Goal: Information Seeking & Learning: Learn about a topic

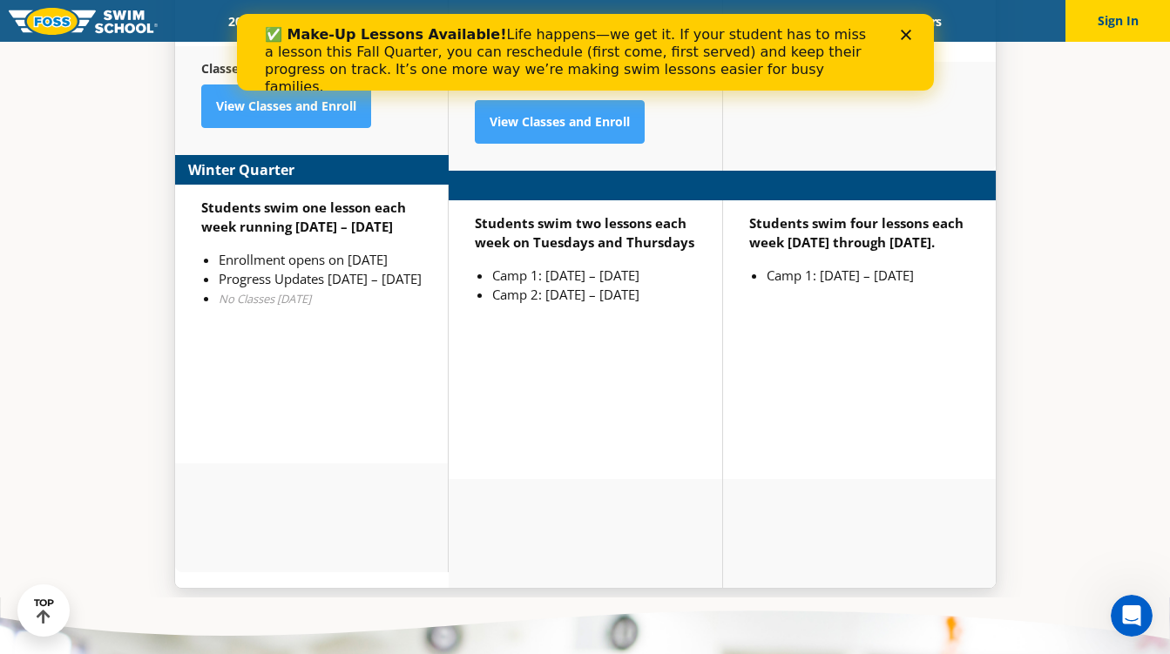
scroll to position [4510, 0]
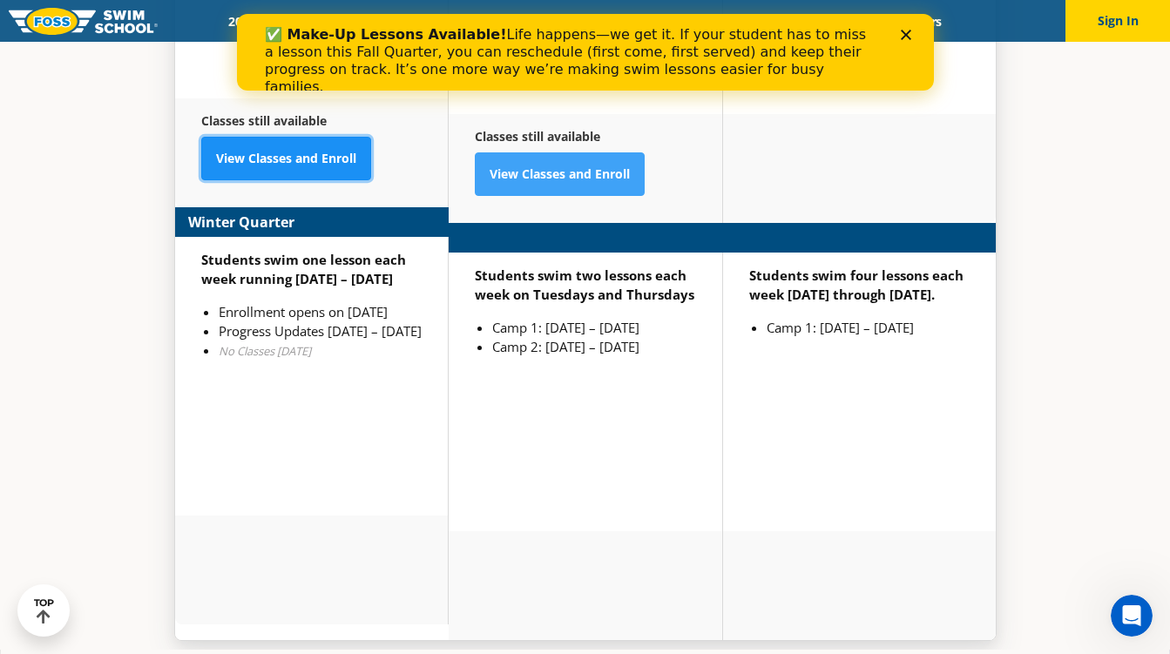
click at [338, 137] on link "View Classes and Enroll" at bounding box center [286, 159] width 170 height 44
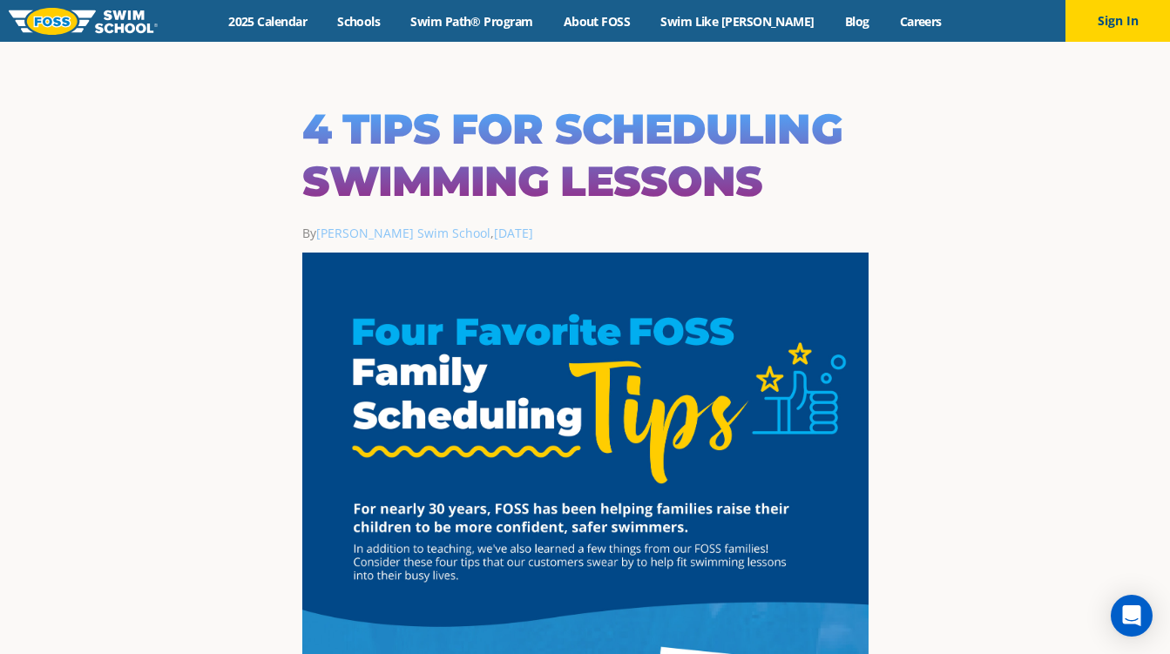
click at [63, 22] on img at bounding box center [83, 21] width 149 height 27
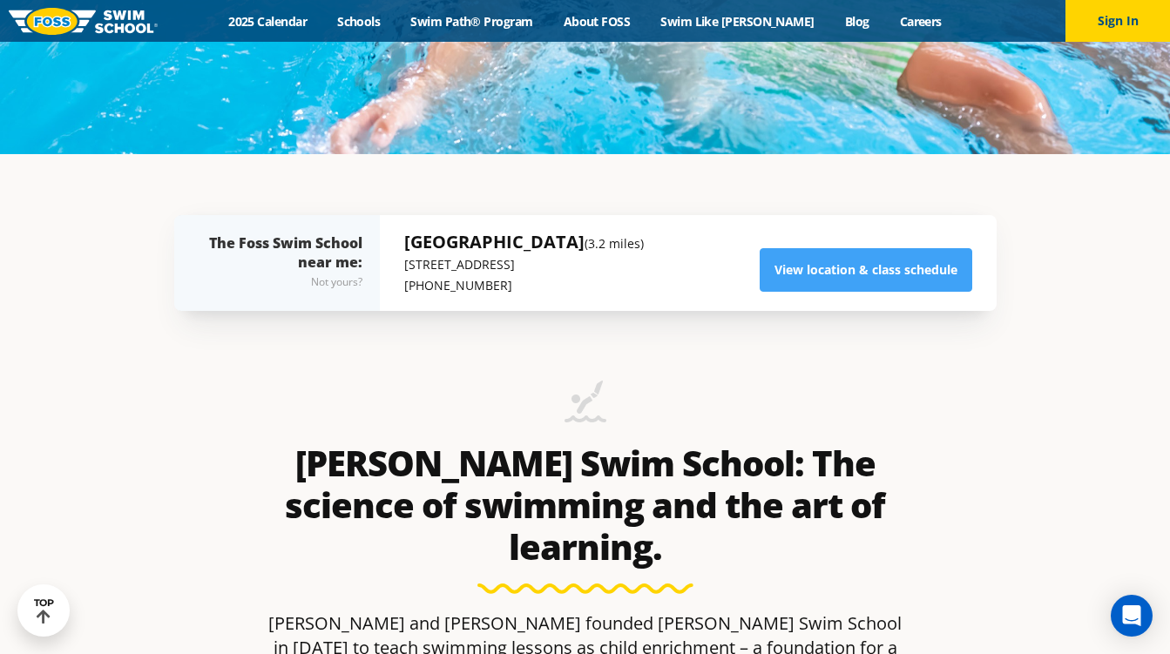
scroll to position [533, 0]
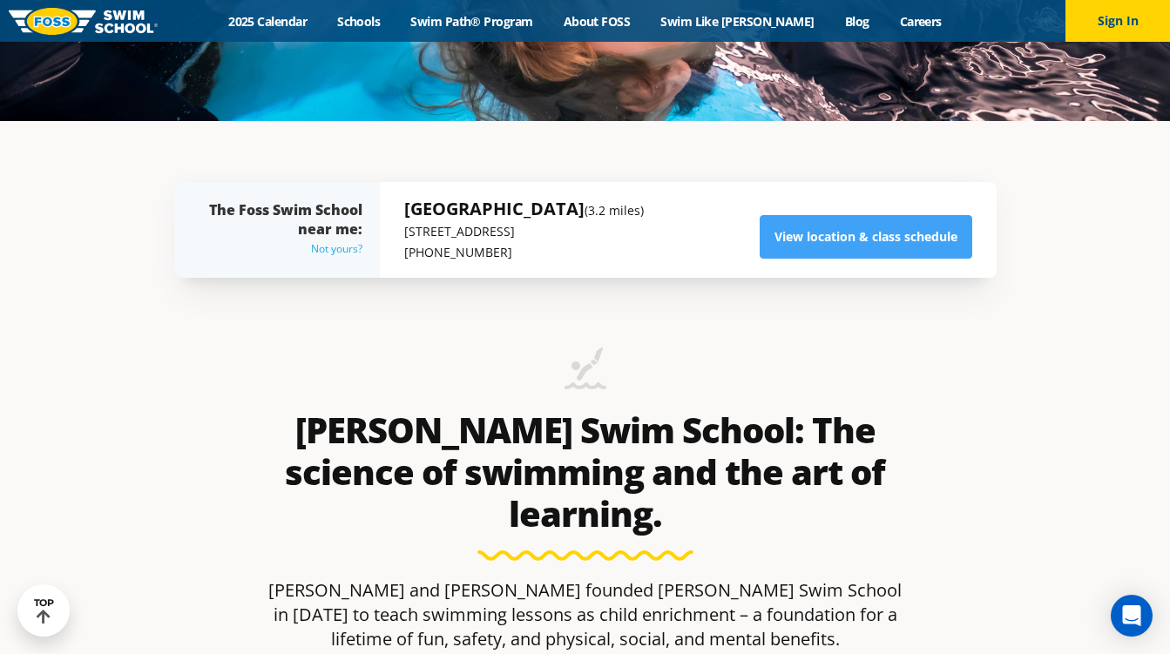
click at [334, 250] on div "Not yours?" at bounding box center [285, 249] width 153 height 21
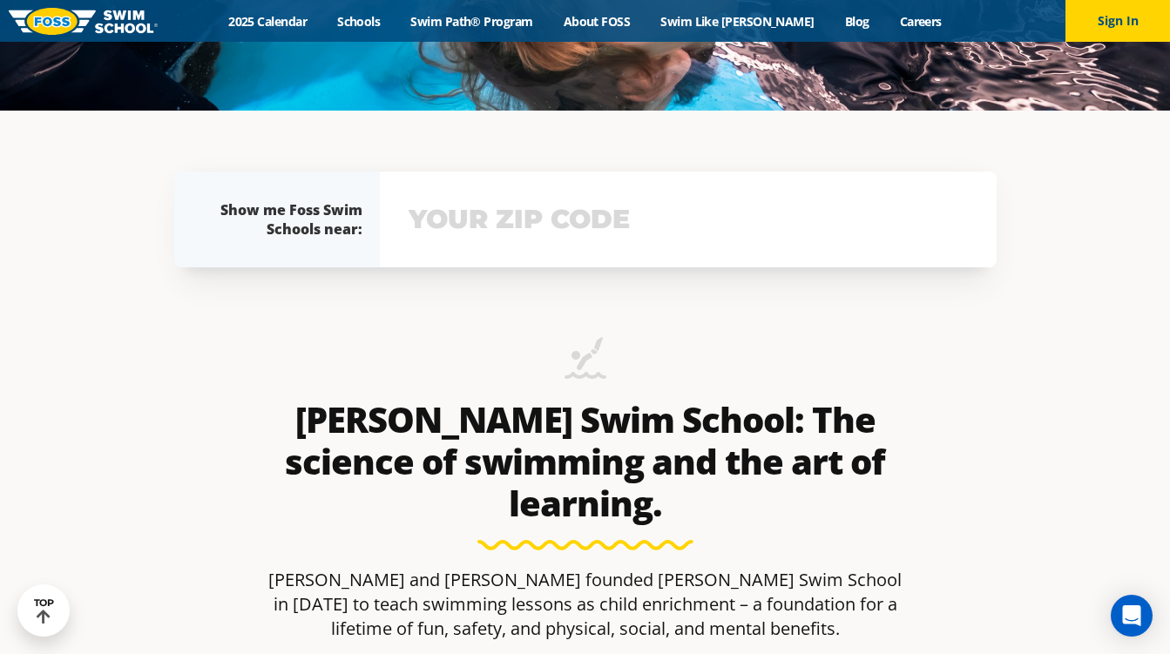
click at [471, 234] on input "text" at bounding box center [688, 219] width 568 height 51
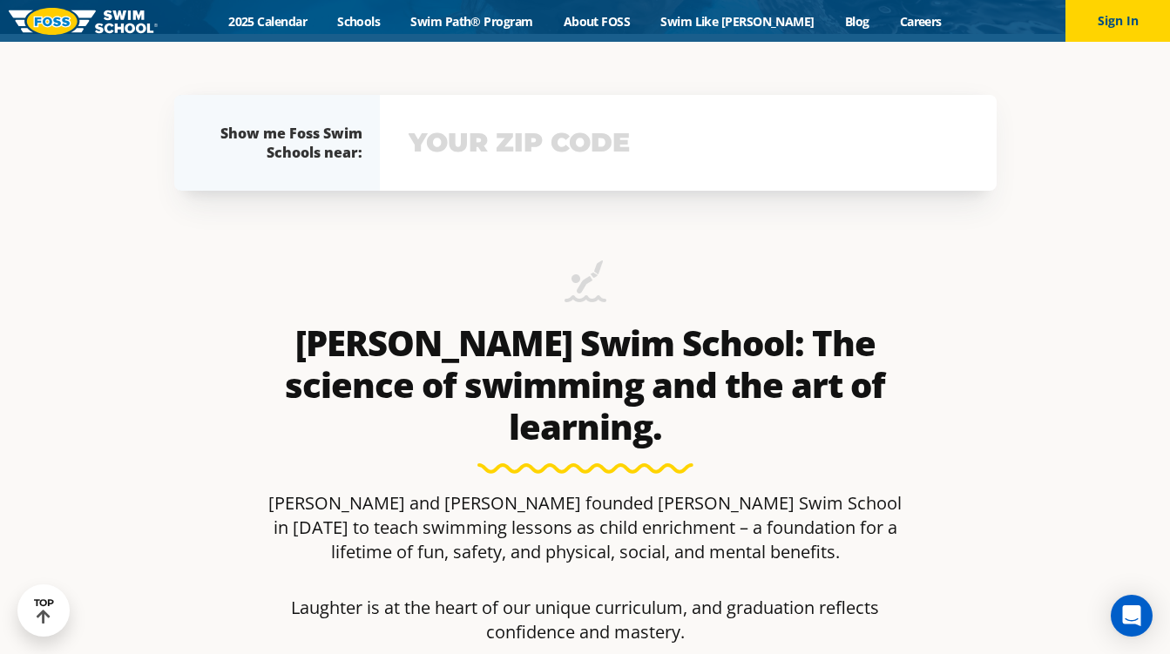
scroll to position [628, 0]
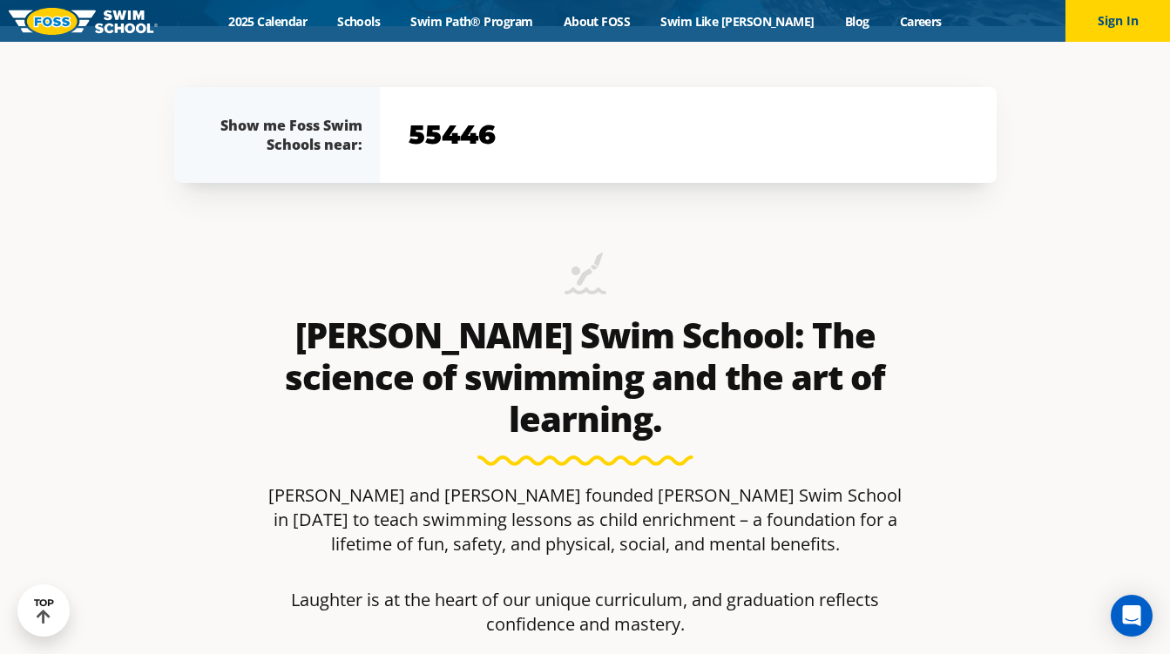
type input "55446"
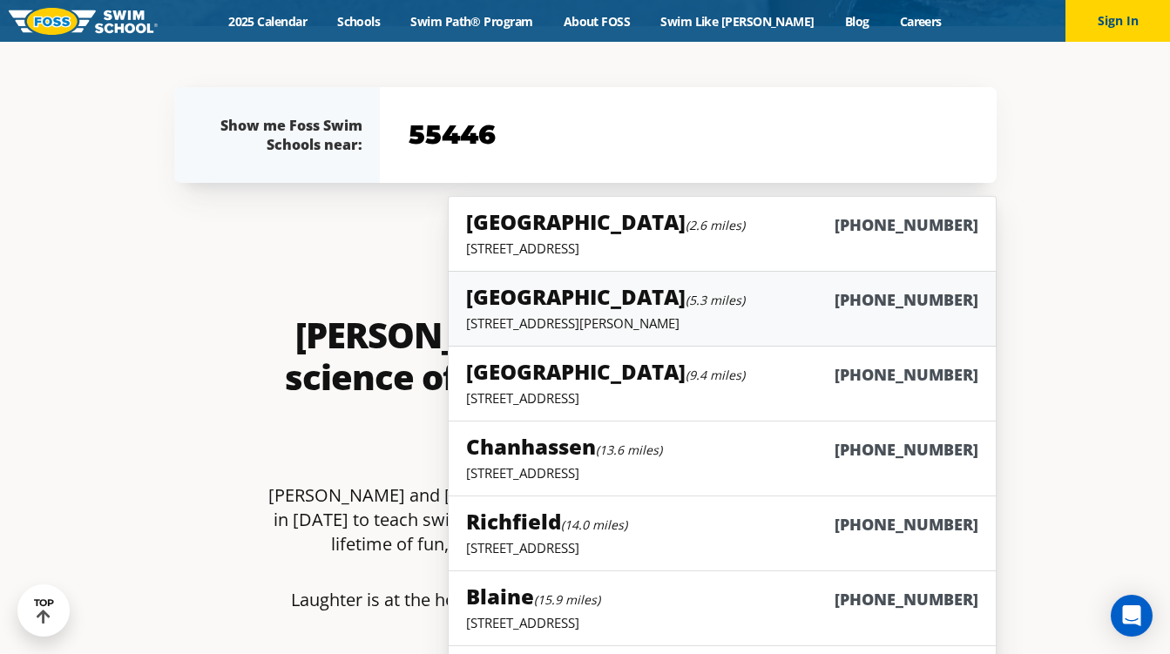
click at [550, 319] on p "9455 Garland Lane, Maple Grove, MN 55311" at bounding box center [721, 322] width 511 height 17
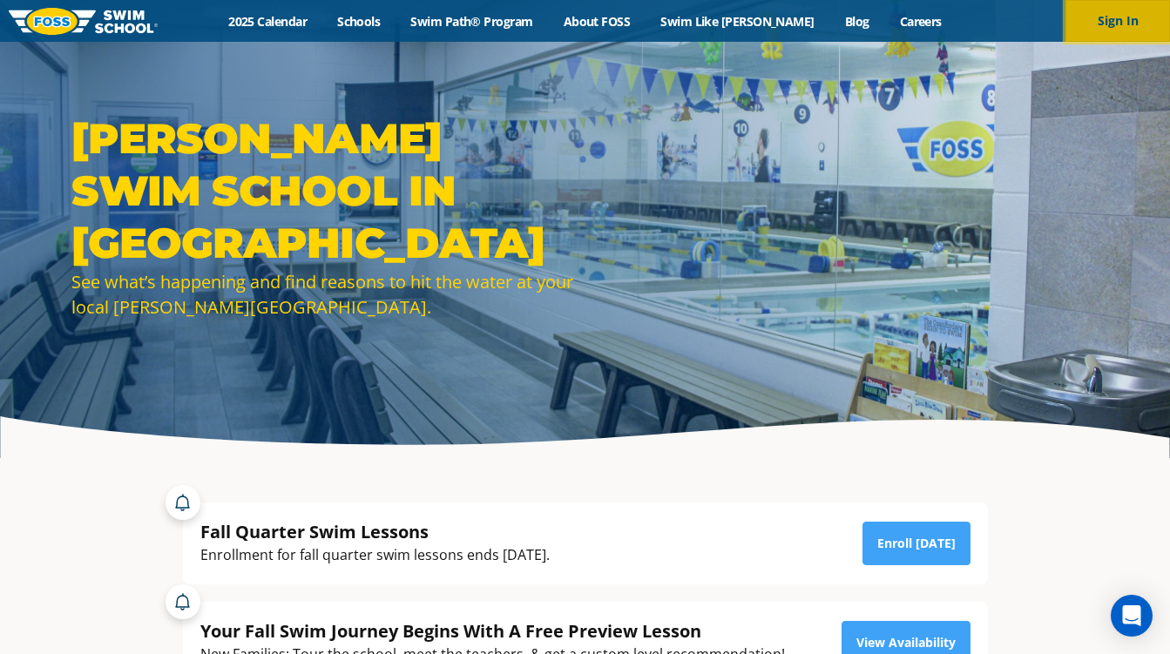
click at [1100, 27] on button "Sign In" at bounding box center [1117, 21] width 105 height 42
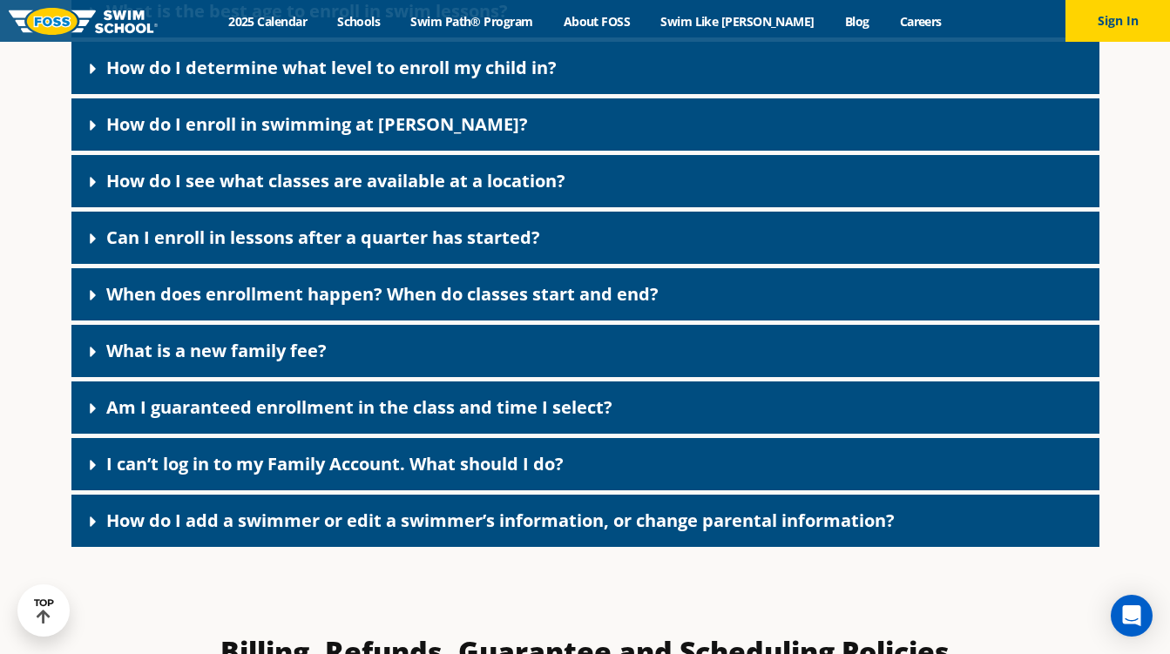
scroll to position [840, 0]
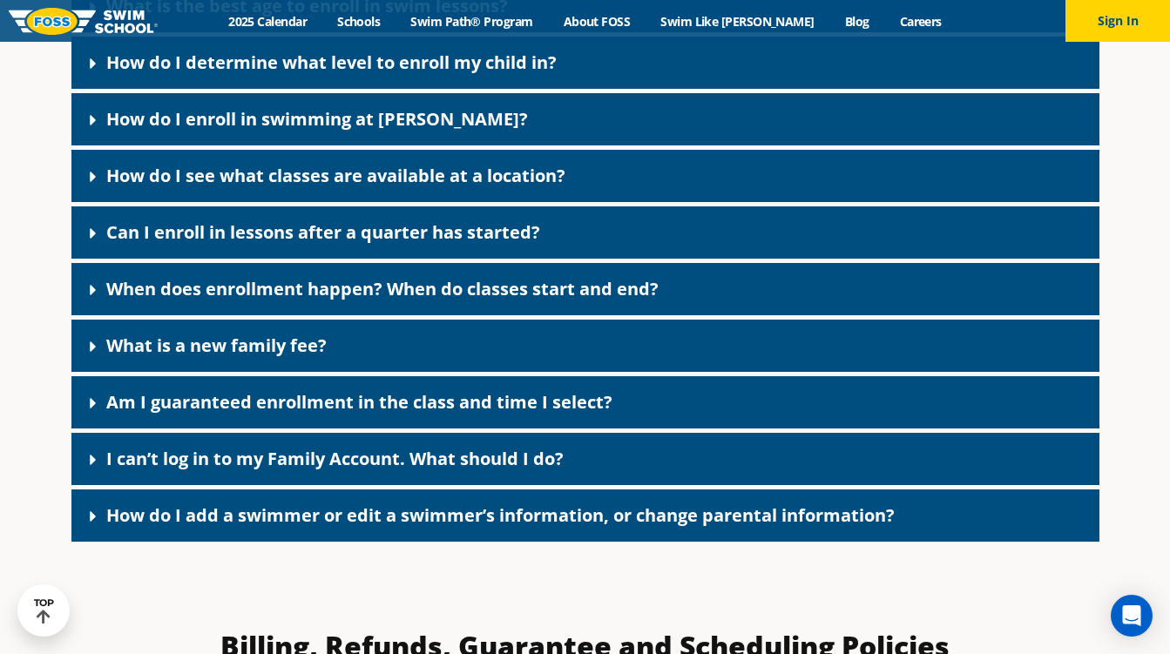
click at [381, 297] on link "When does enrollment happen? When do classes start and end?" at bounding box center [382, 289] width 552 height 24
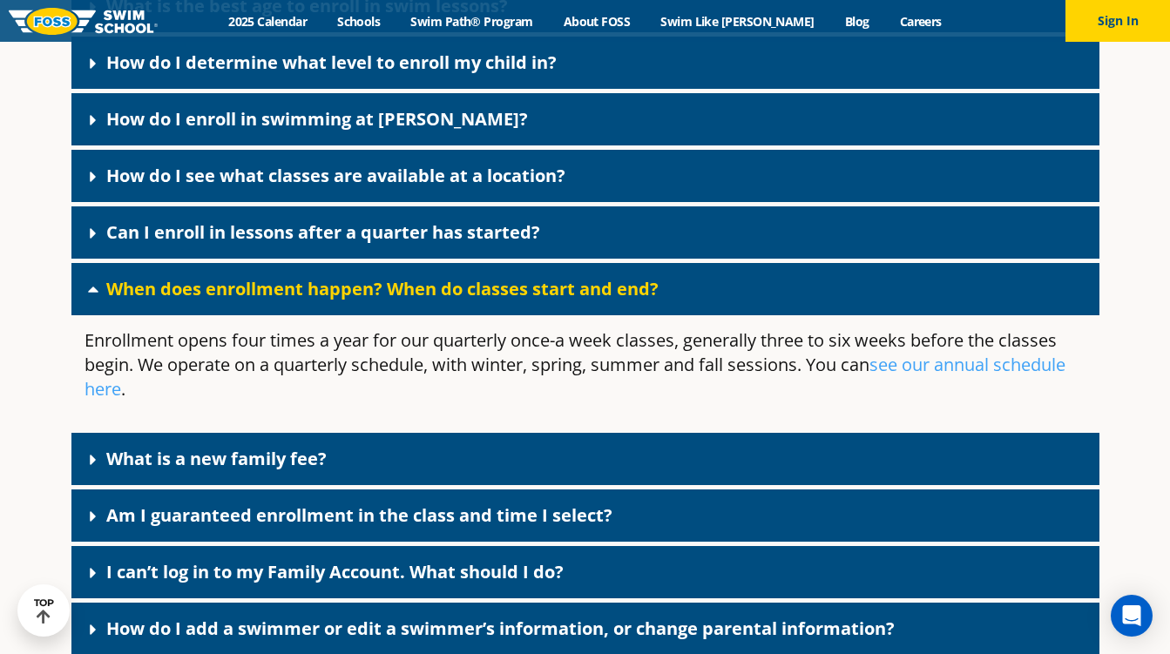
click at [383, 297] on link "When does enrollment happen? When do classes start and end?" at bounding box center [382, 289] width 552 height 24
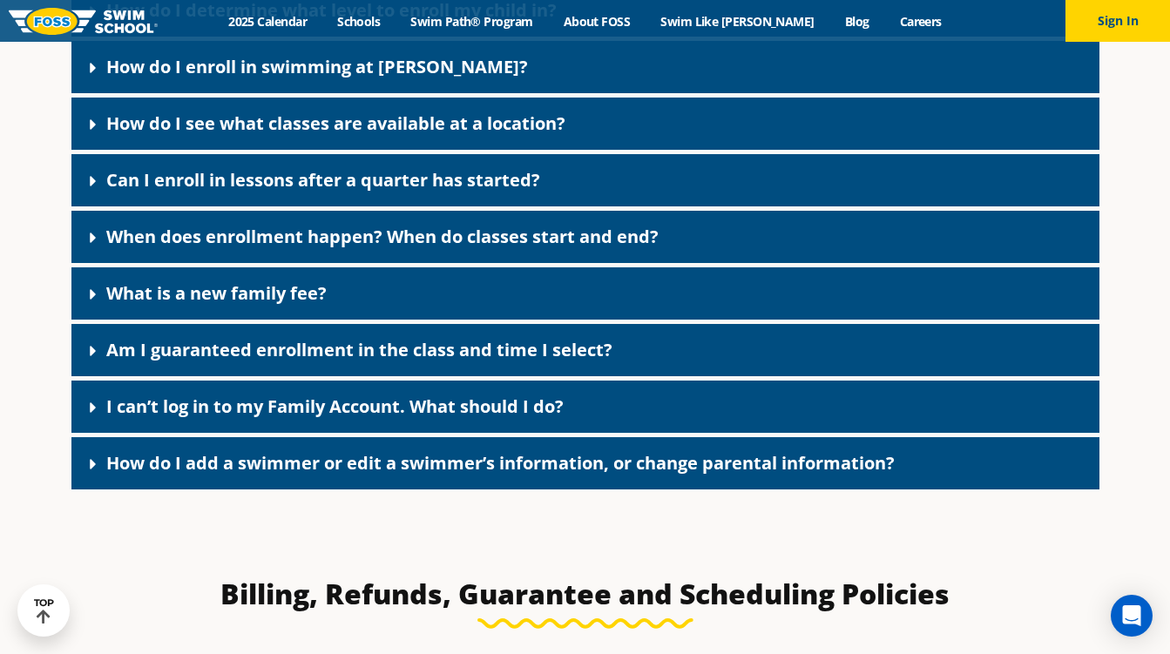
scroll to position [894, 0]
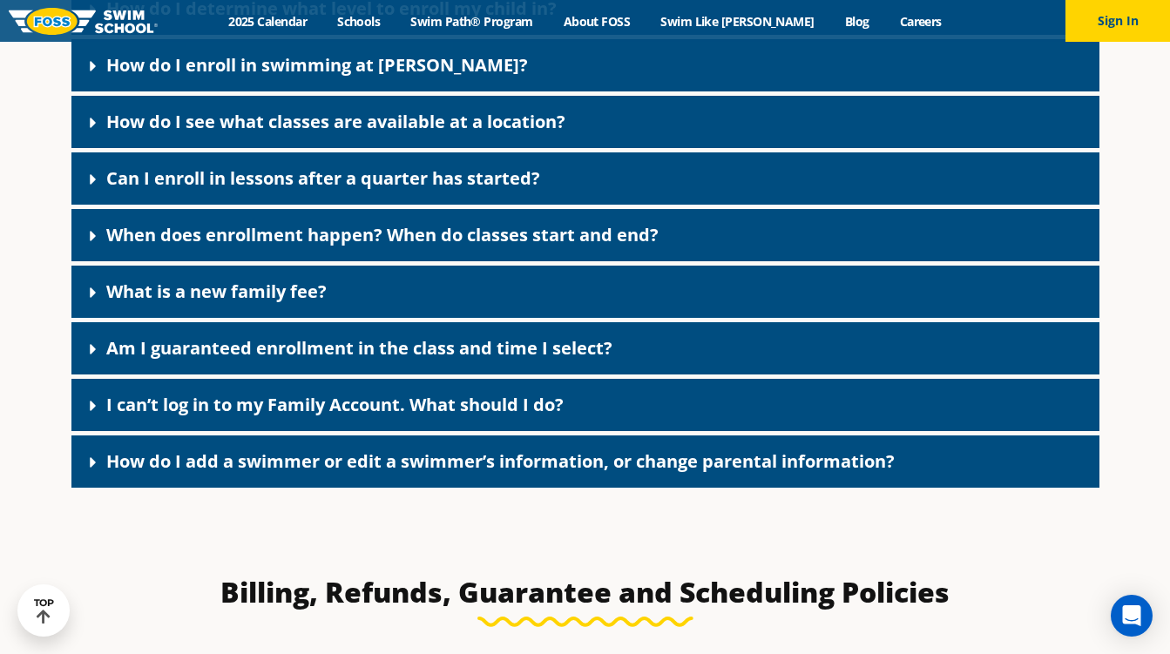
click at [394, 350] on link "Am I guaranteed enrollment in the class and time I select?" at bounding box center [359, 348] width 506 height 24
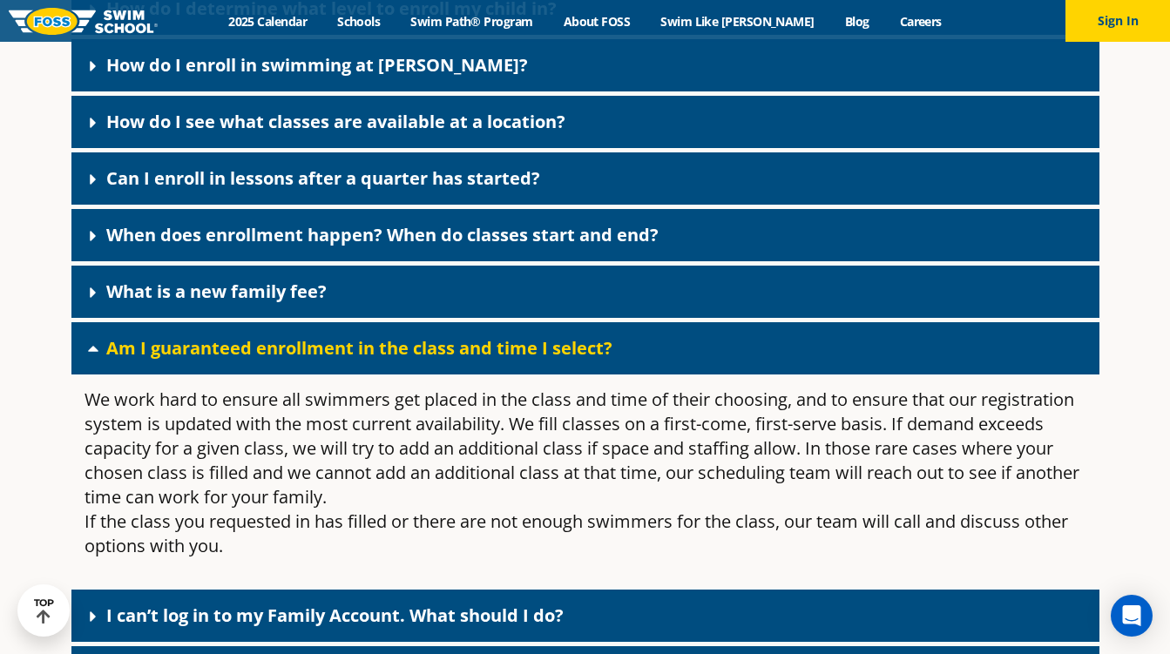
click at [394, 350] on link "Am I guaranteed enrollment in the class and time I select?" at bounding box center [359, 348] width 506 height 24
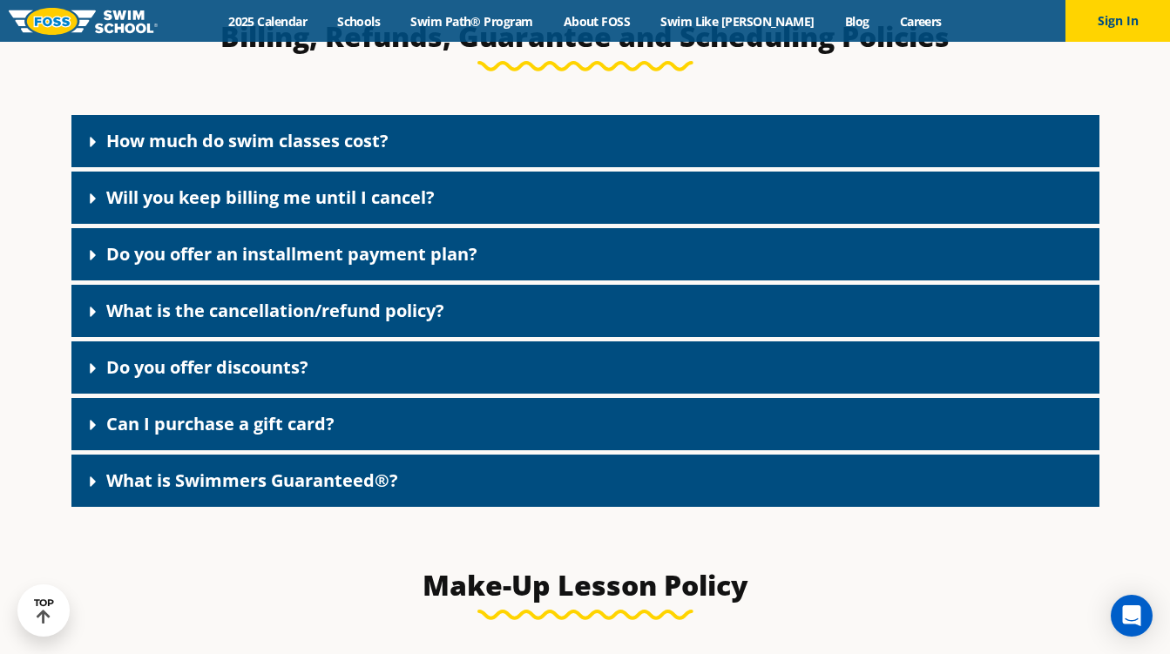
scroll to position [1451, 0]
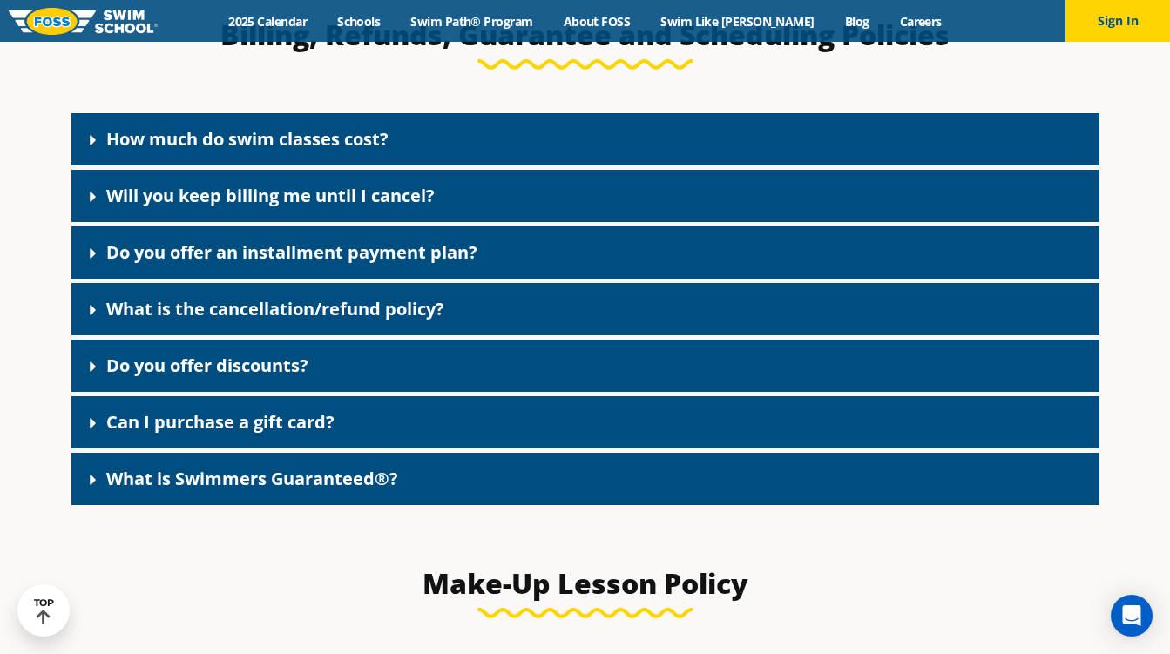
click at [304, 326] on div "What is the cancellation/refund policy?" at bounding box center [585, 309] width 1028 height 52
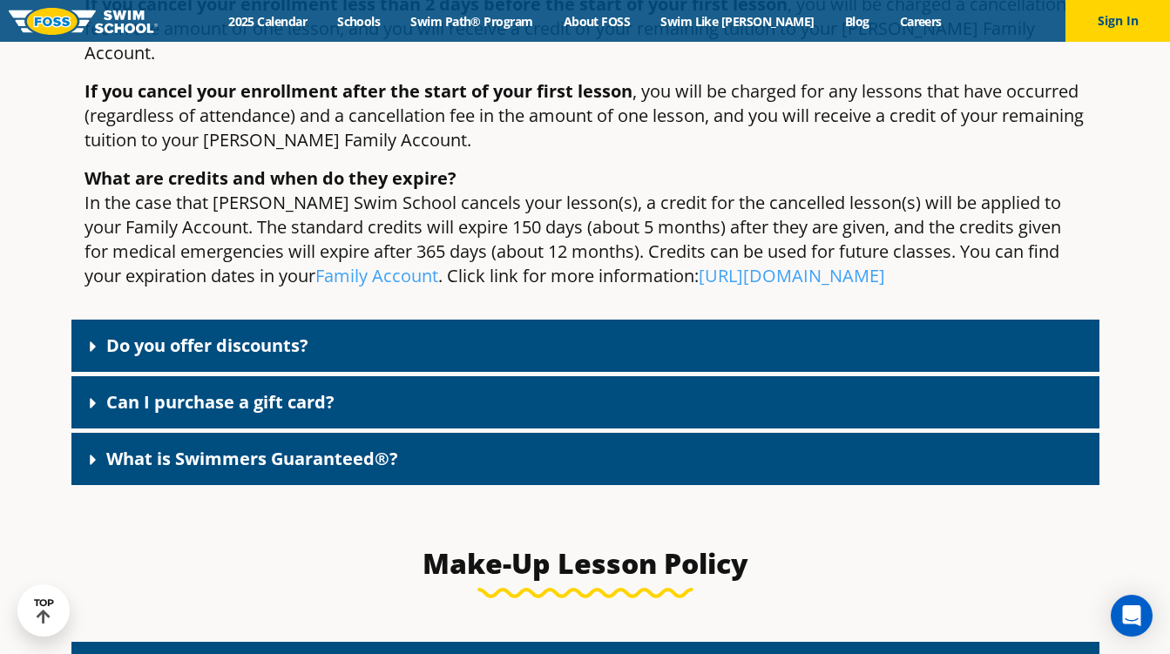
scroll to position [1959, 0]
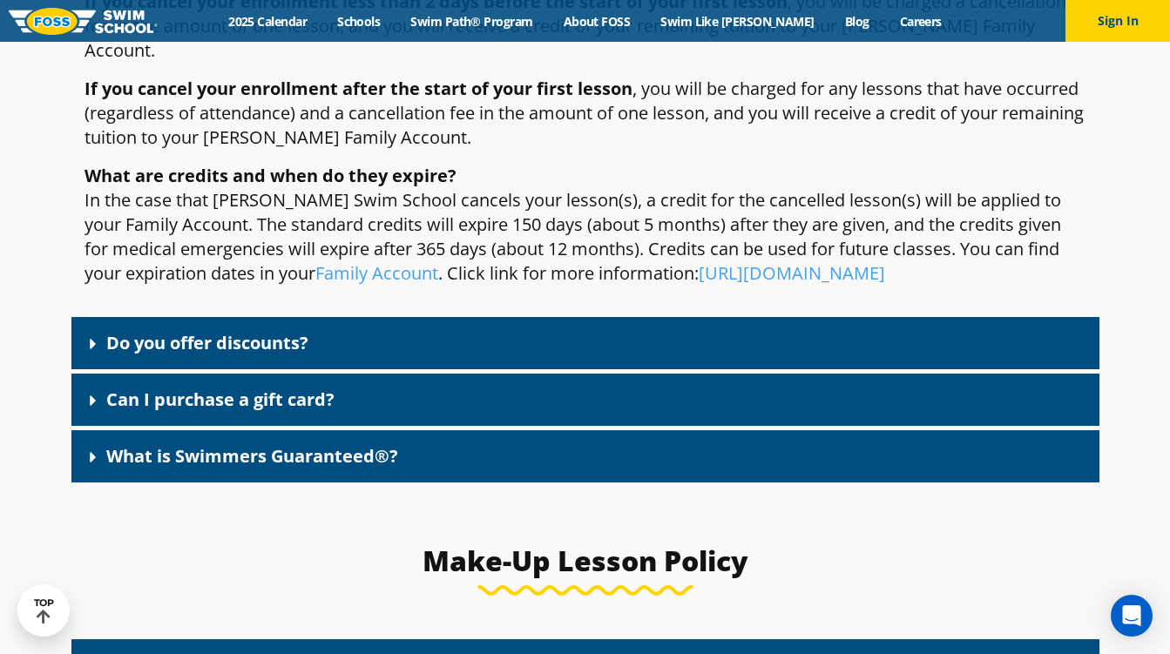
click at [358, 444] on link "What is Swimmers Guaranteed®?" at bounding box center [252, 456] width 292 height 24
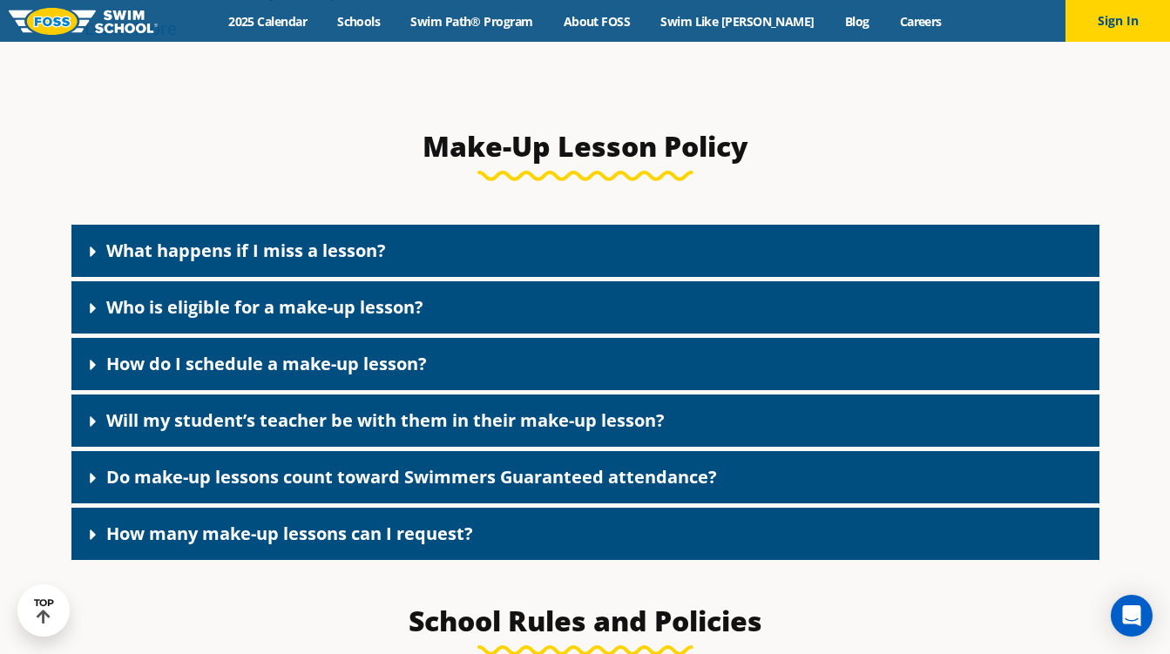
scroll to position [2967, 0]
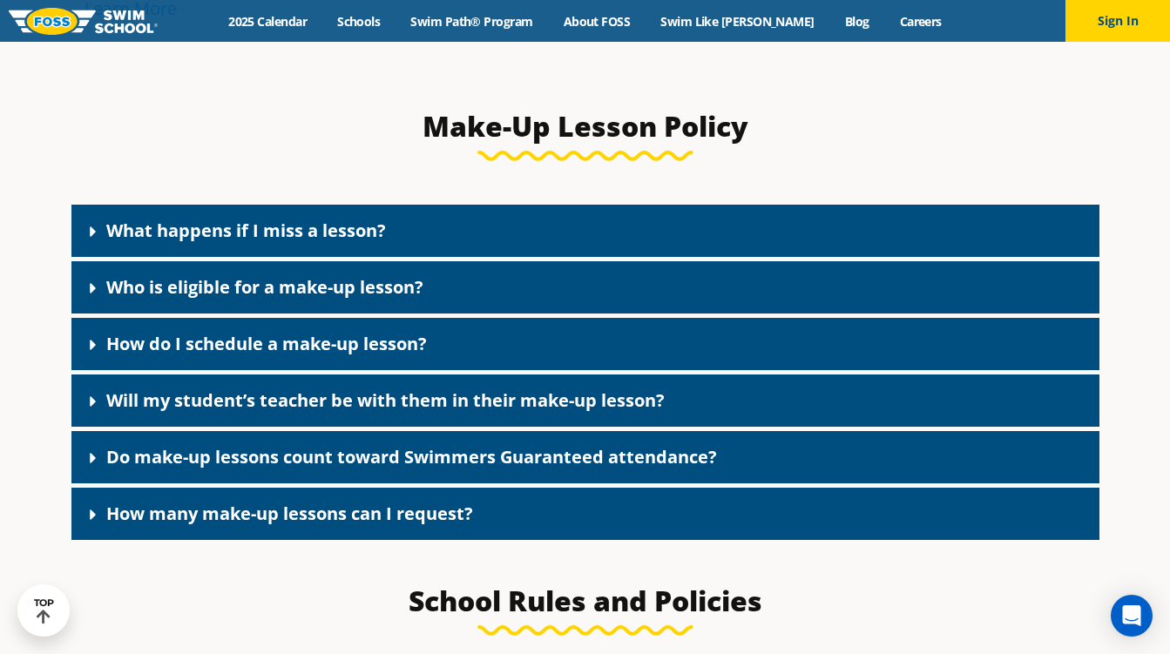
click at [231, 219] on link "What happens if I miss a lesson?" at bounding box center [246, 231] width 280 height 24
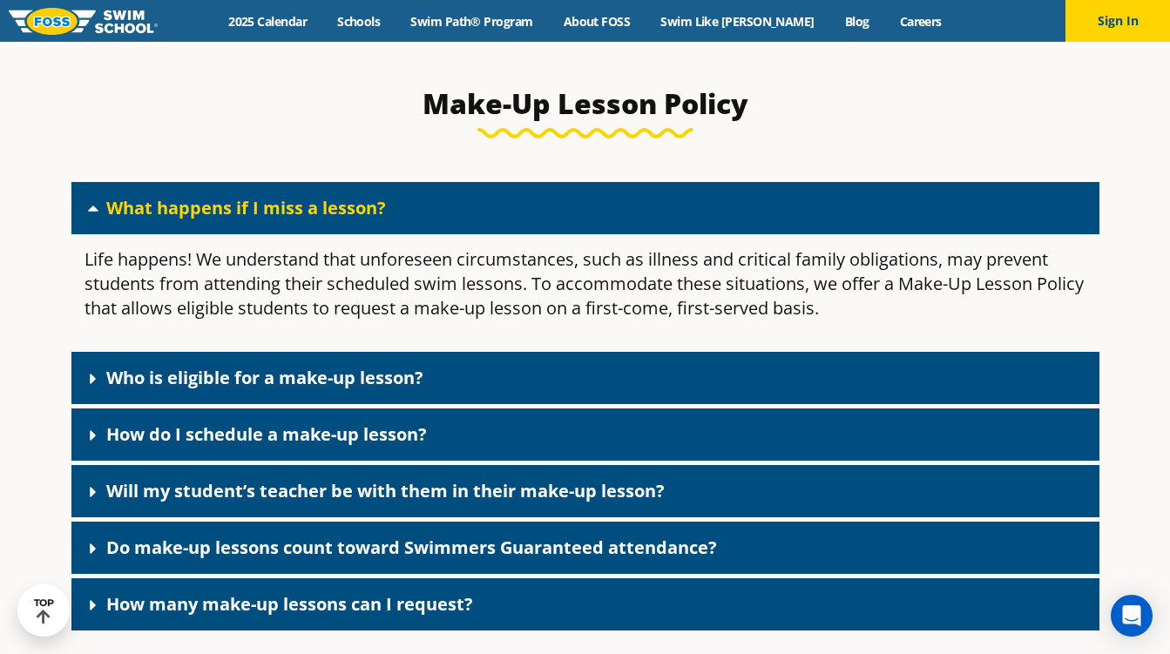
scroll to position [2993, 0]
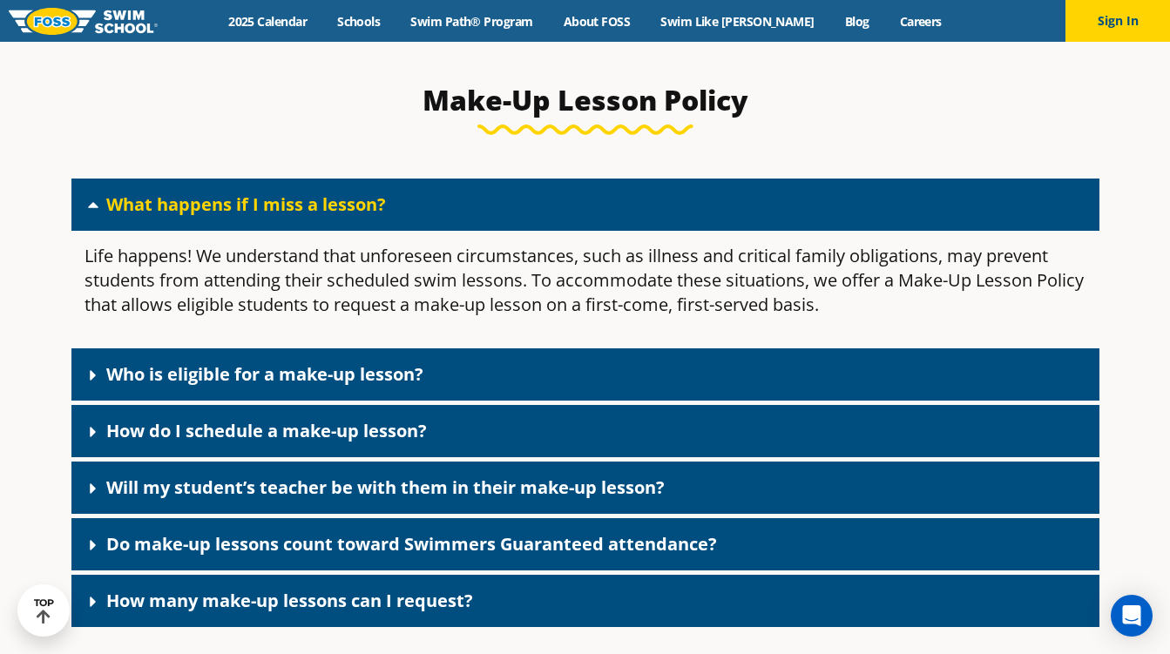
click at [403, 362] on link "Who is eligible for a make-up lesson?" at bounding box center [264, 374] width 317 height 24
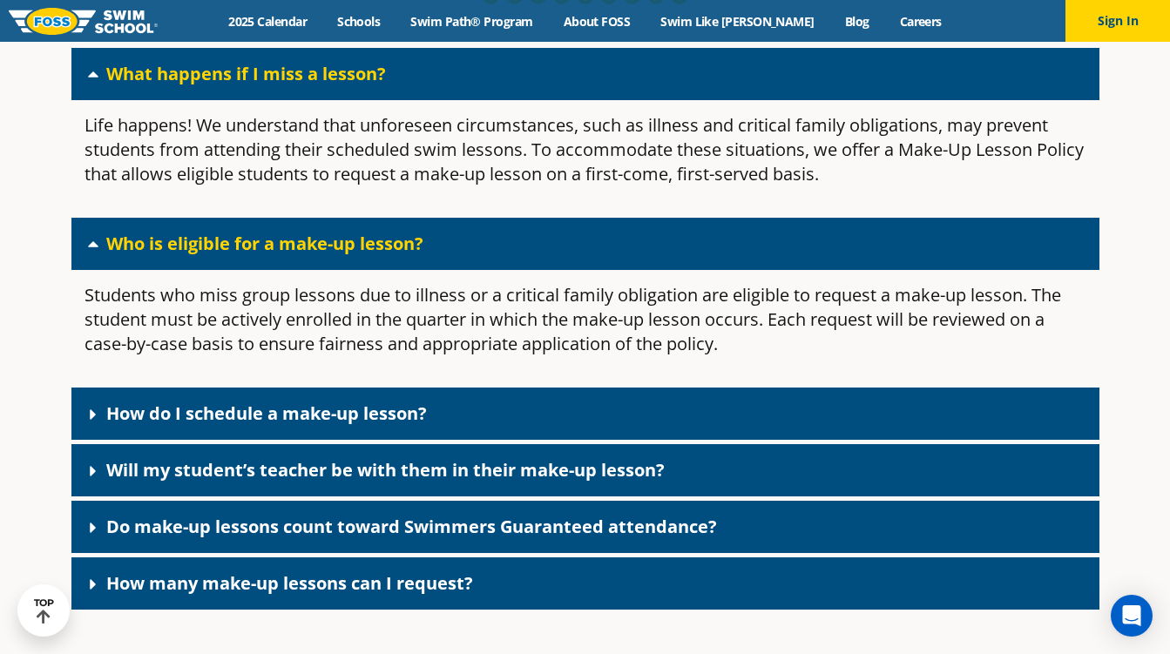
scroll to position [3132, 0]
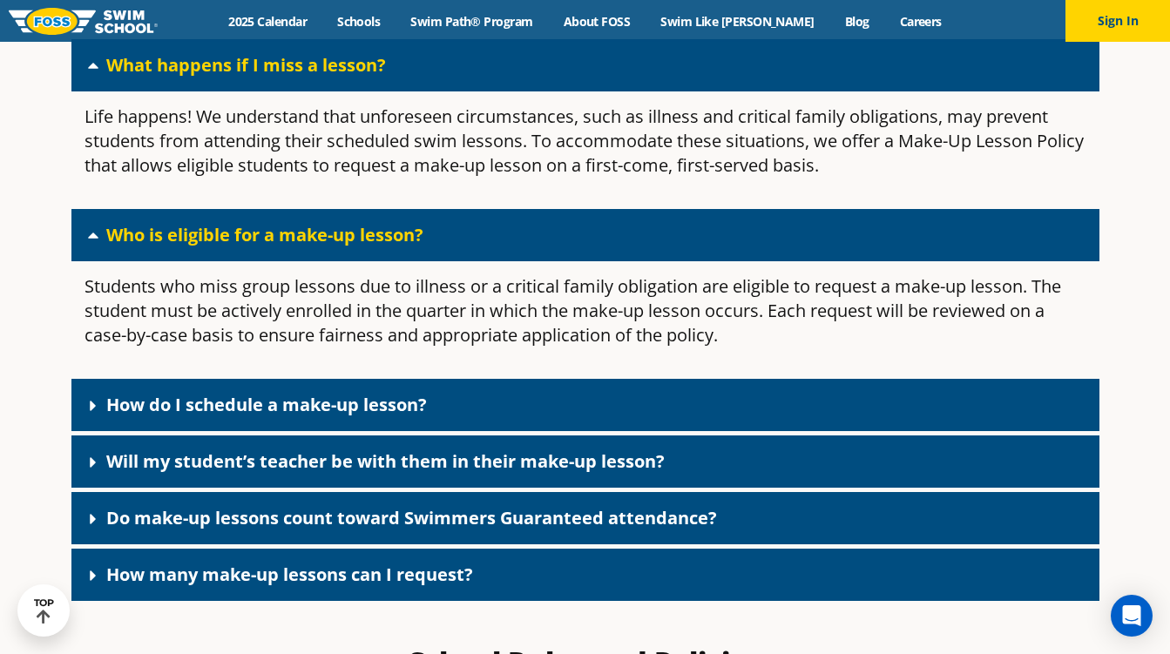
click at [368, 384] on div "How do I schedule a make-up lesson?" at bounding box center [585, 405] width 1028 height 52
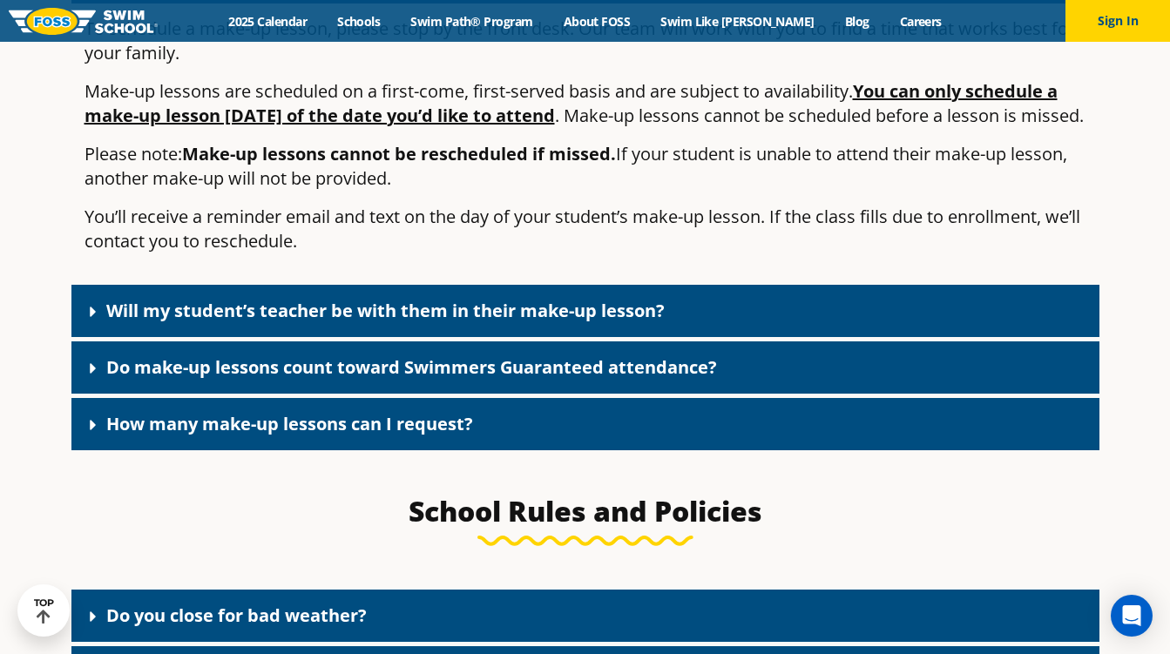
scroll to position [3566, 0]
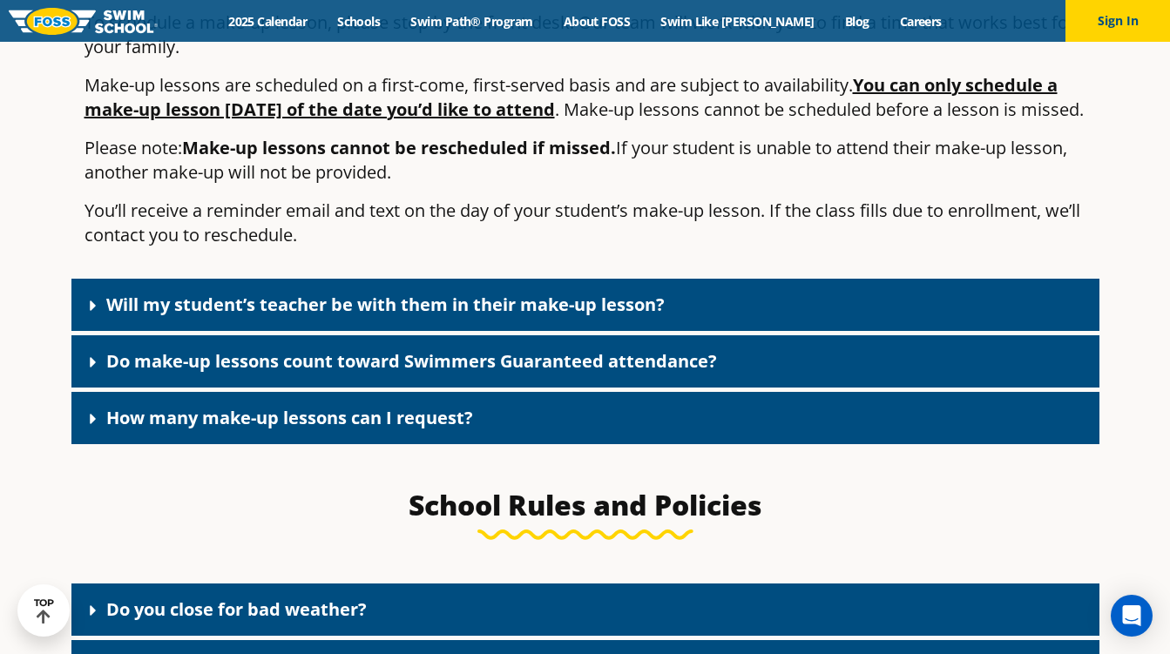
click at [349, 349] on link "Do make-up lessons count toward Swimmers Guaranteed attendance?" at bounding box center [411, 361] width 610 height 24
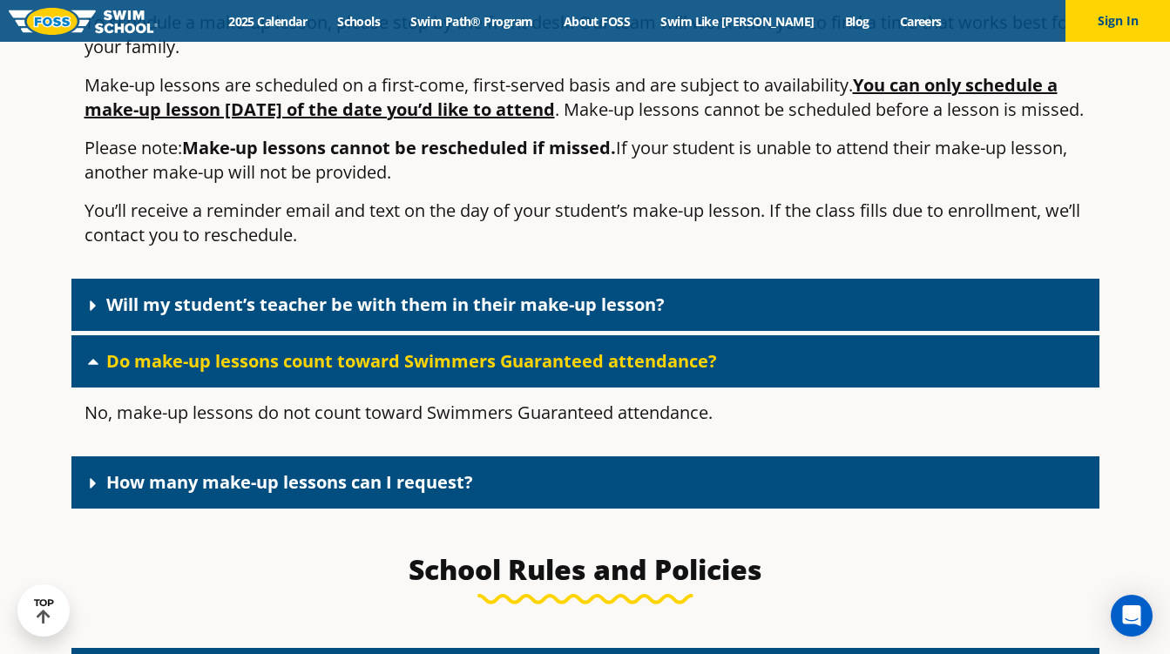
click at [349, 349] on link "Do make-up lessons count toward Swimmers Guaranteed attendance?" at bounding box center [411, 361] width 610 height 24
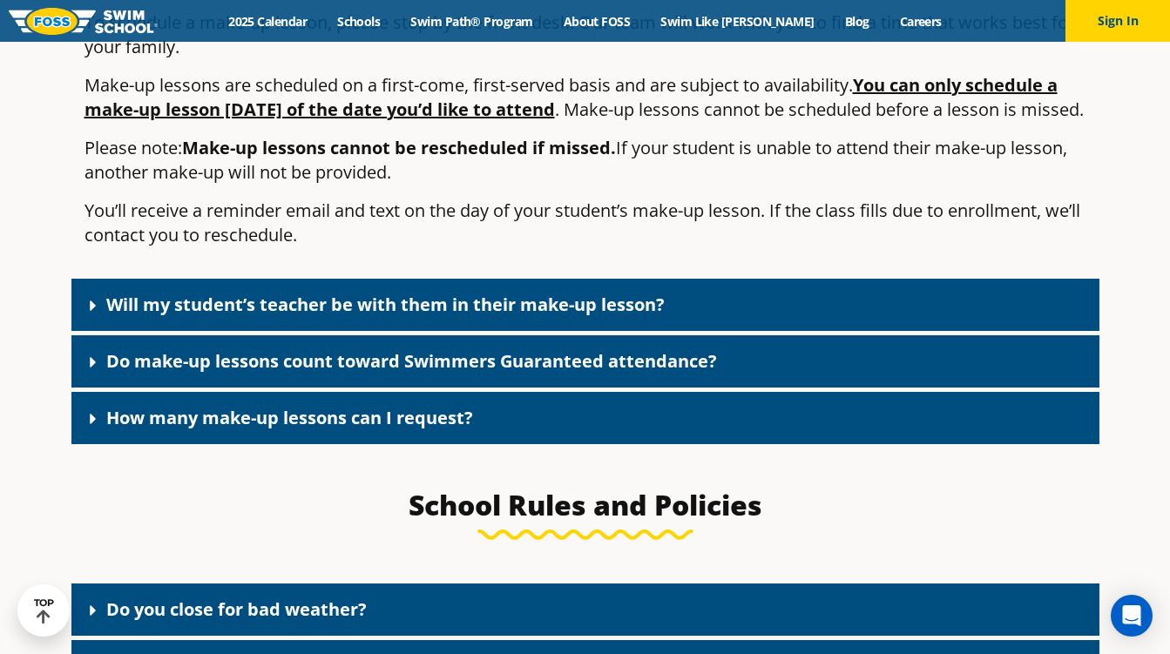
click at [350, 406] on link "How many make-up lessons can I request?" at bounding box center [289, 418] width 367 height 24
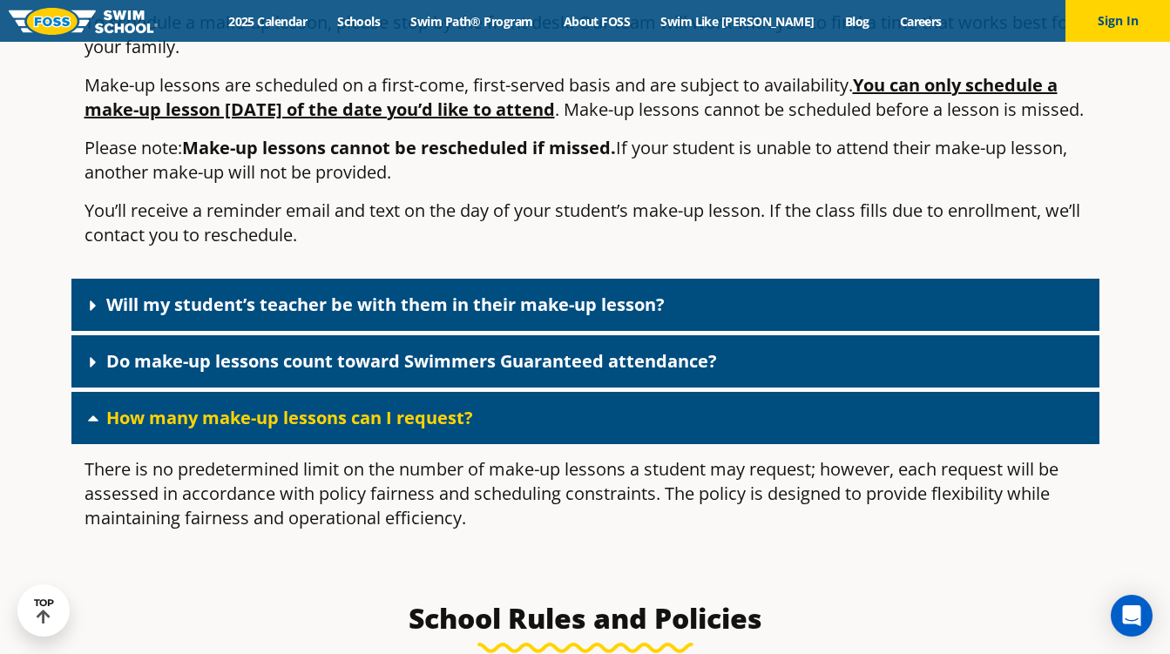
click at [350, 406] on link "How many make-up lessons can I request?" at bounding box center [289, 418] width 367 height 24
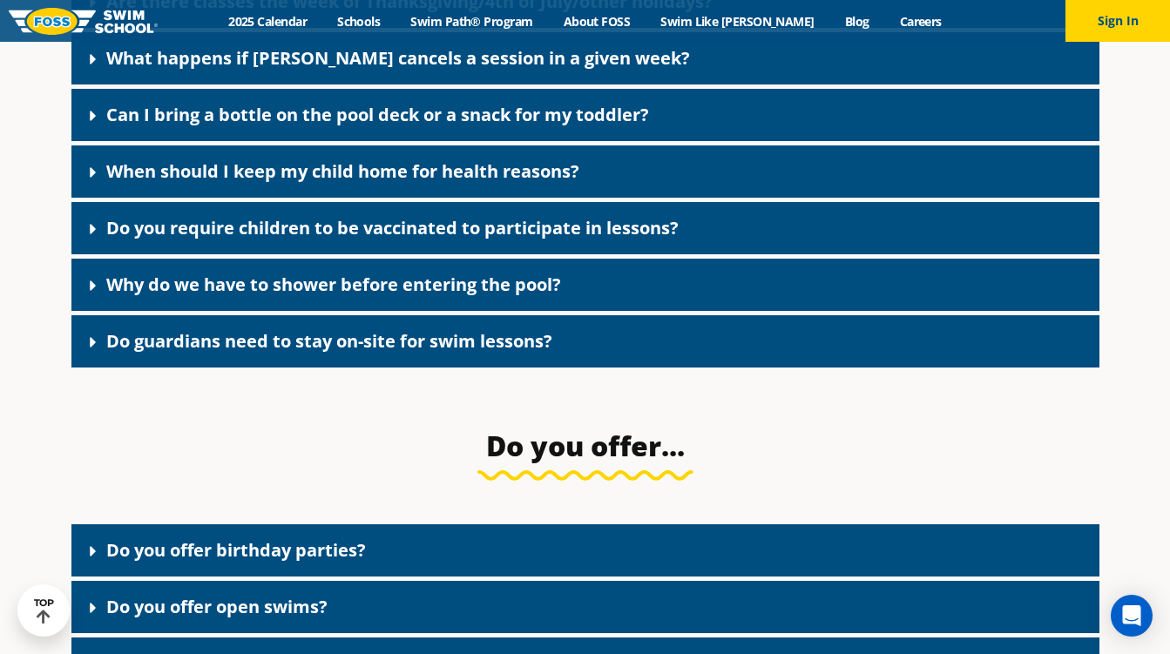
scroll to position [4222, 0]
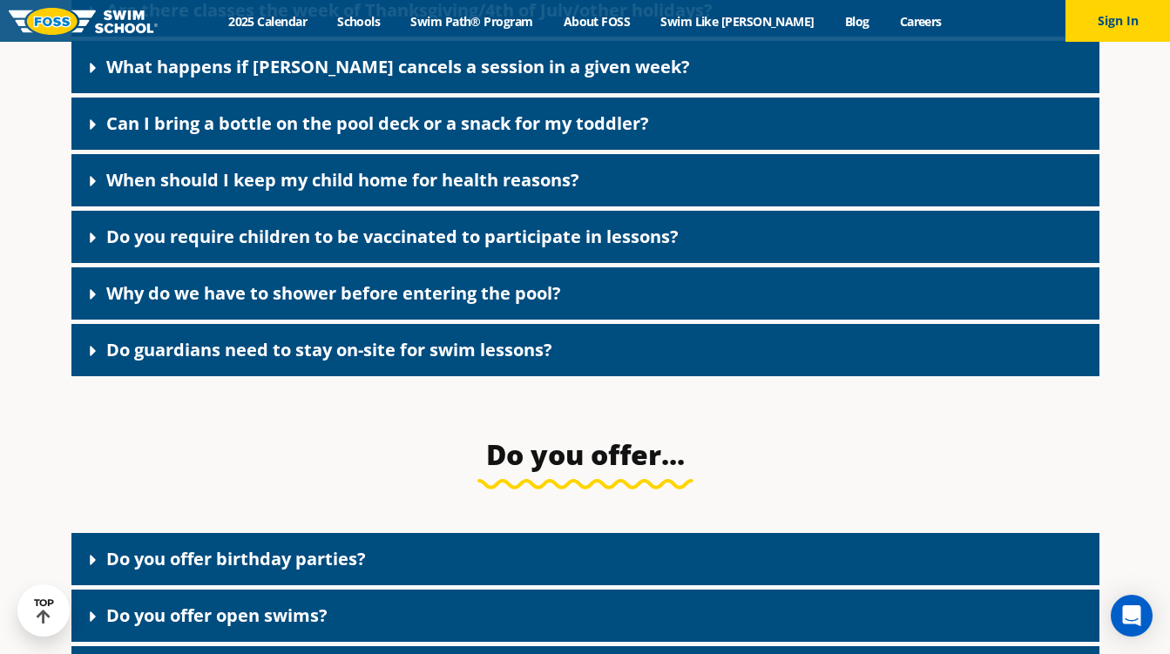
click at [329, 364] on div "Do guardians need to stay on-site for swim lessons?" at bounding box center [585, 350] width 1028 height 52
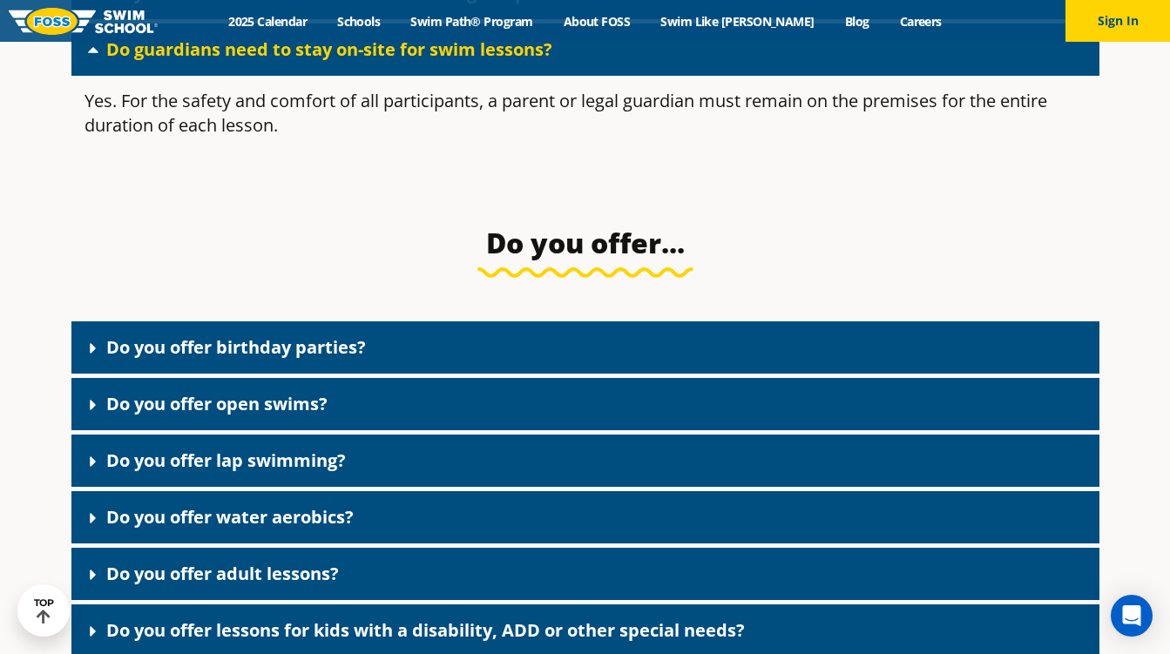
scroll to position [4529, 0]
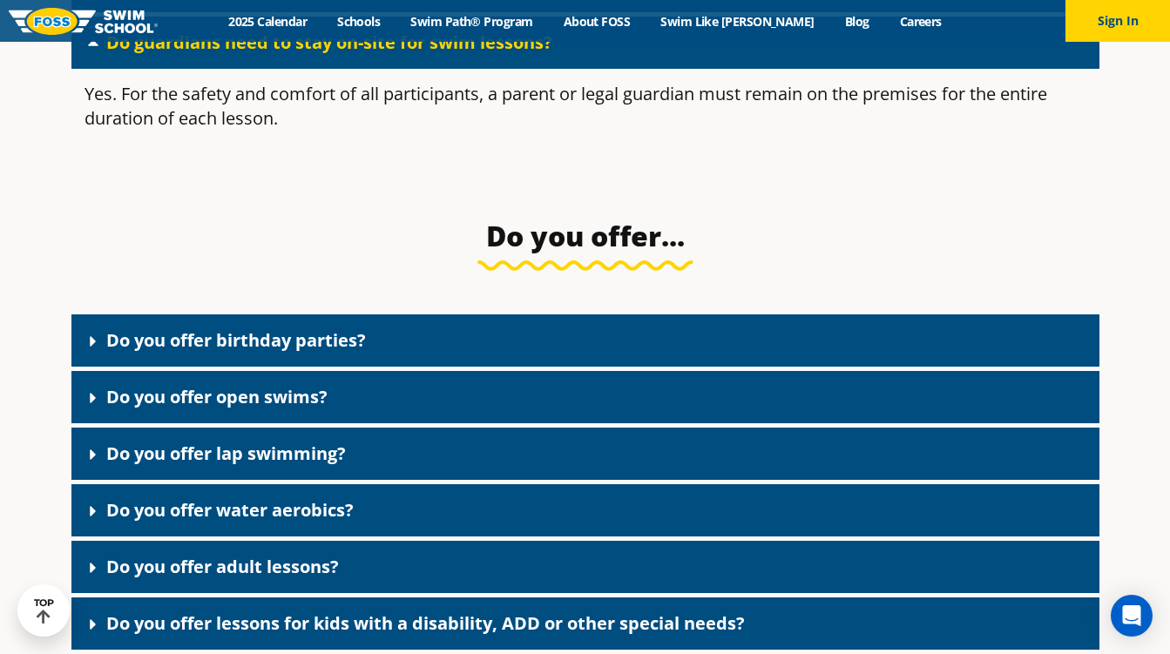
click at [316, 328] on link "Do you offer birthday parties?" at bounding box center [236, 340] width 260 height 24
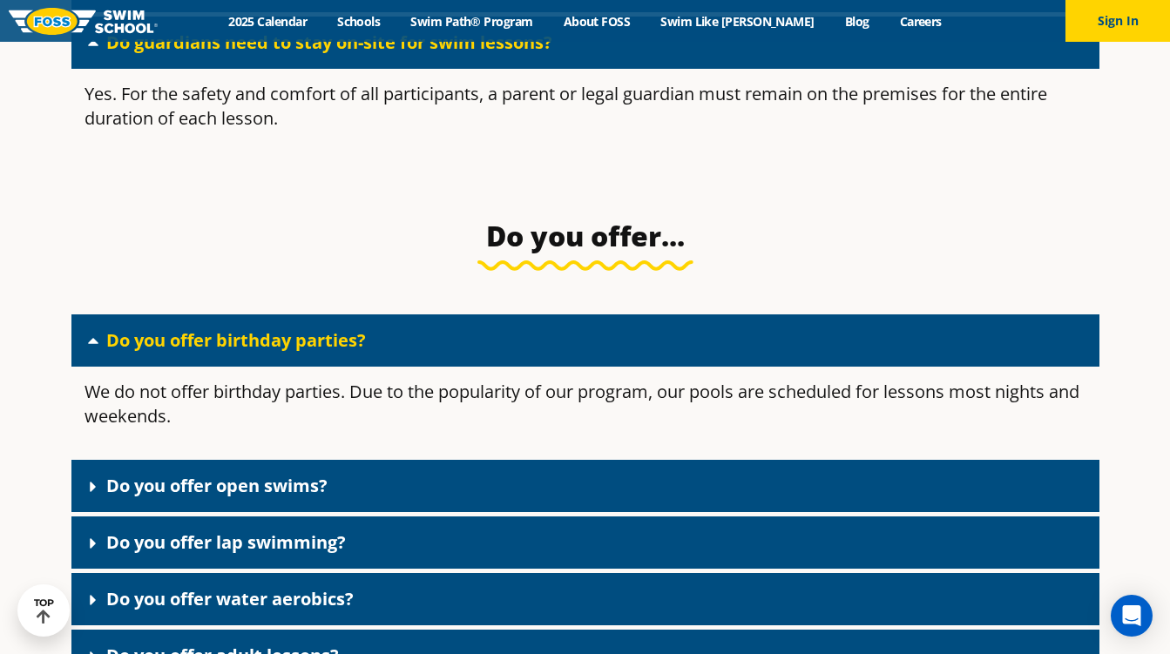
click at [316, 328] on link "Do you offer birthday parties?" at bounding box center [236, 340] width 260 height 24
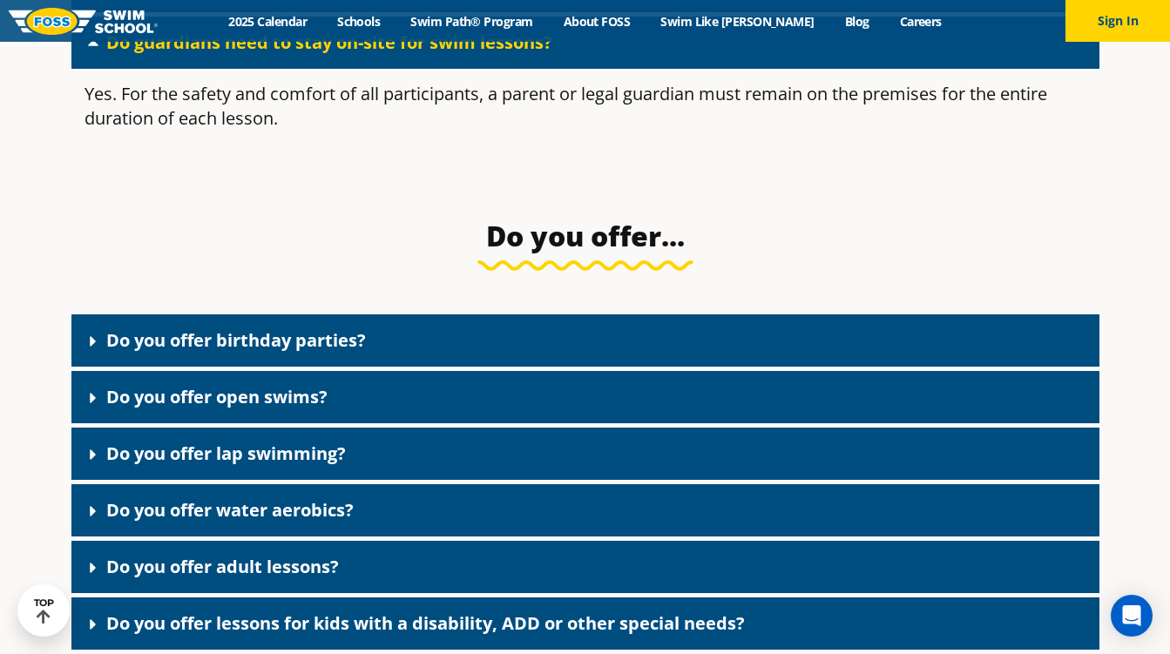
click at [314, 385] on link "Do you offer open swims?" at bounding box center [216, 397] width 221 height 24
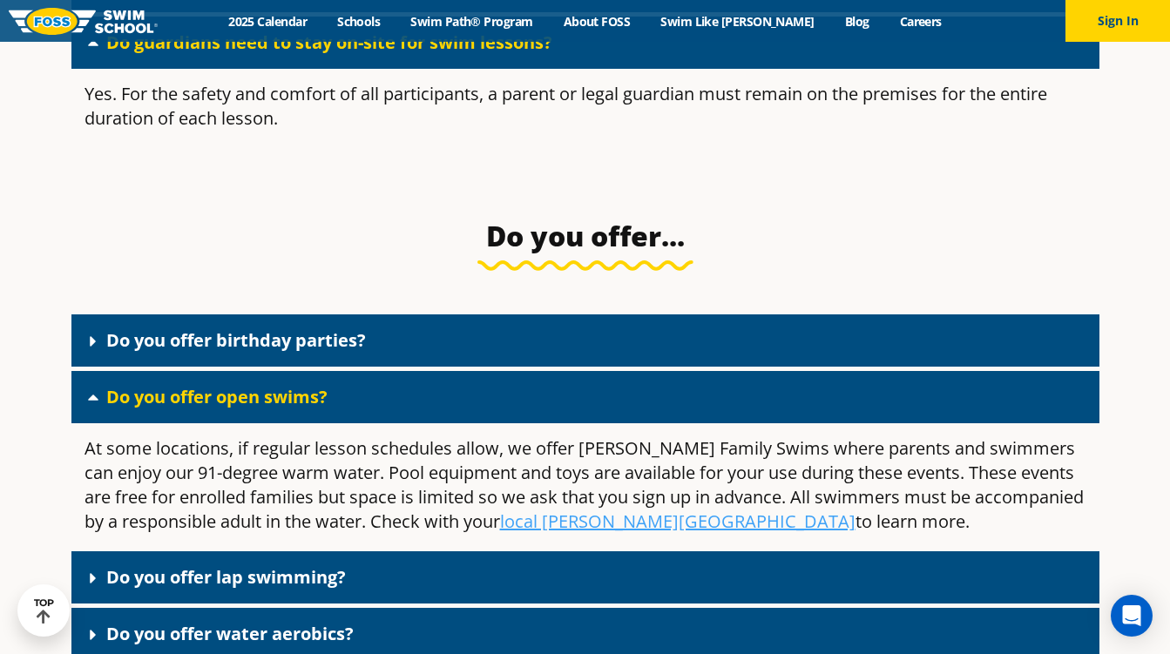
click at [314, 385] on link "Do you offer open swims?" at bounding box center [216, 397] width 221 height 24
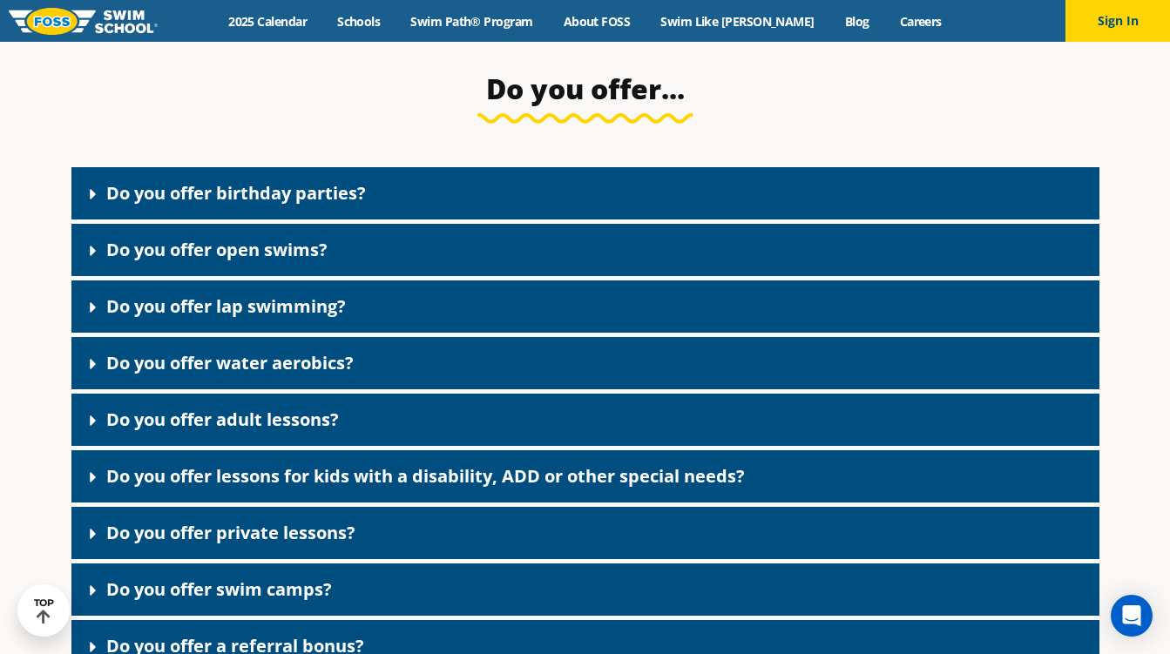
scroll to position [4689, 0]
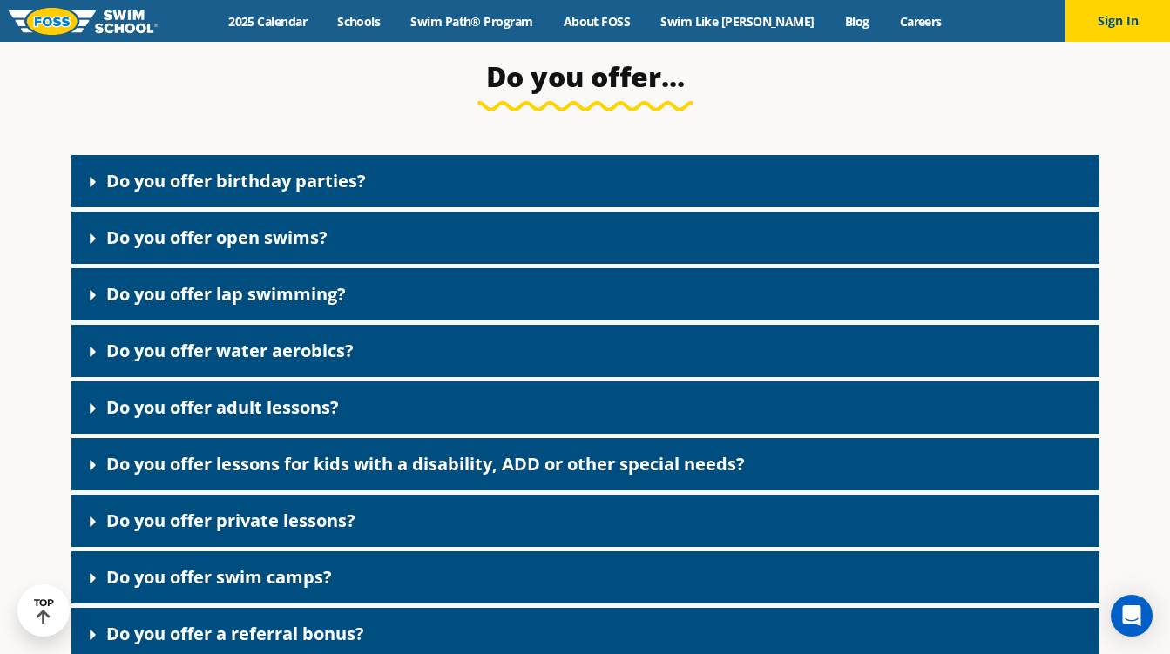
click at [309, 406] on link "Do you offer adult lessons?" at bounding box center [222, 407] width 233 height 24
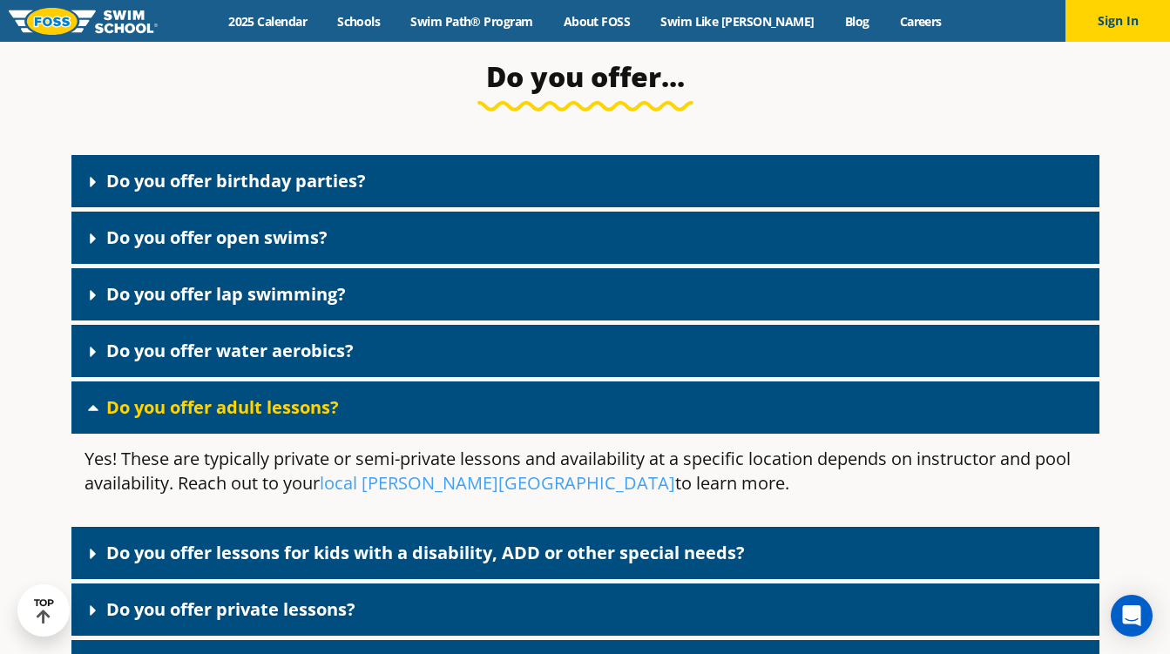
click at [309, 406] on link "Do you offer adult lessons?" at bounding box center [222, 407] width 233 height 24
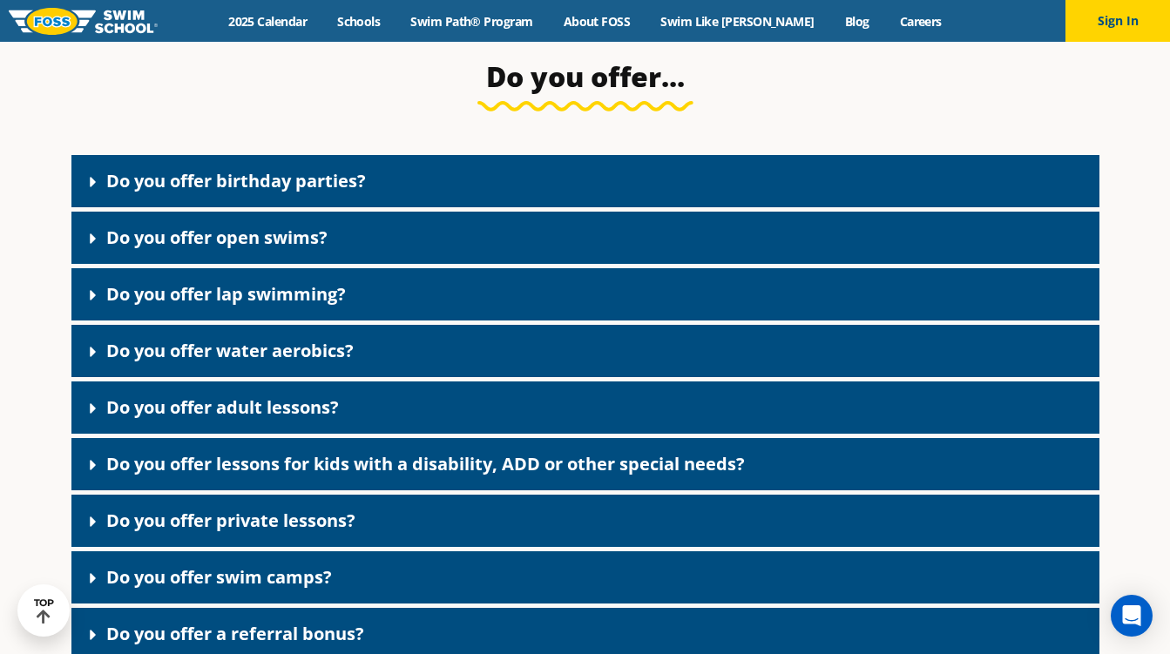
click at [327, 453] on link "Do you offer lessons for kids with a disability, ADD or other special needs?" at bounding box center [425, 464] width 638 height 24
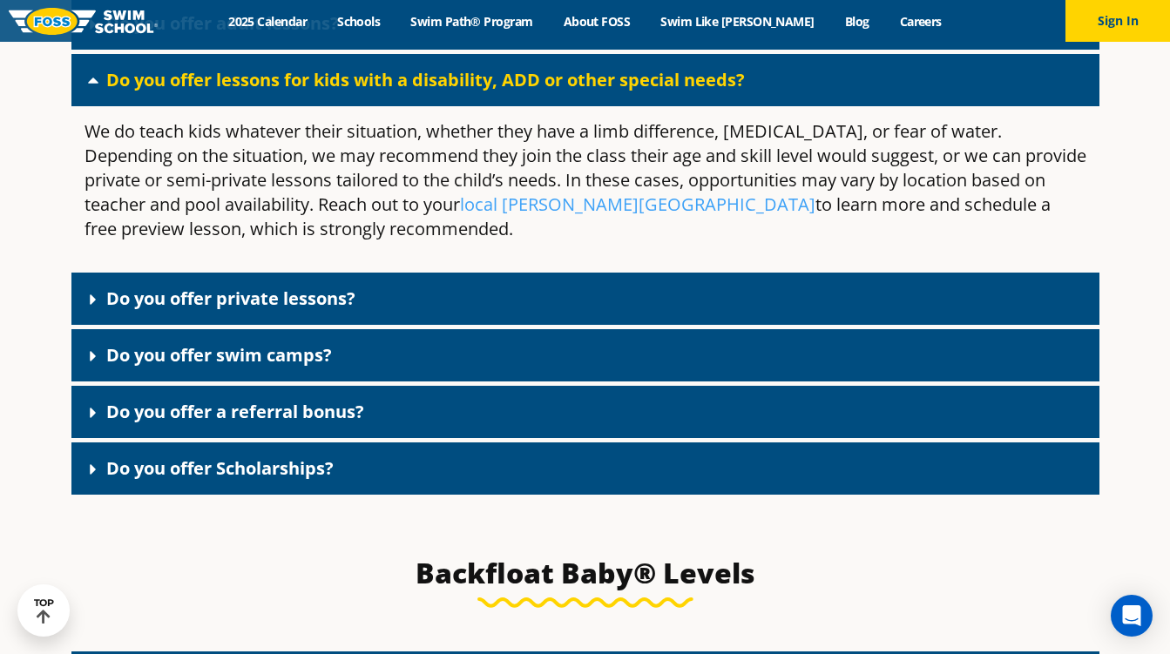
scroll to position [5074, 0]
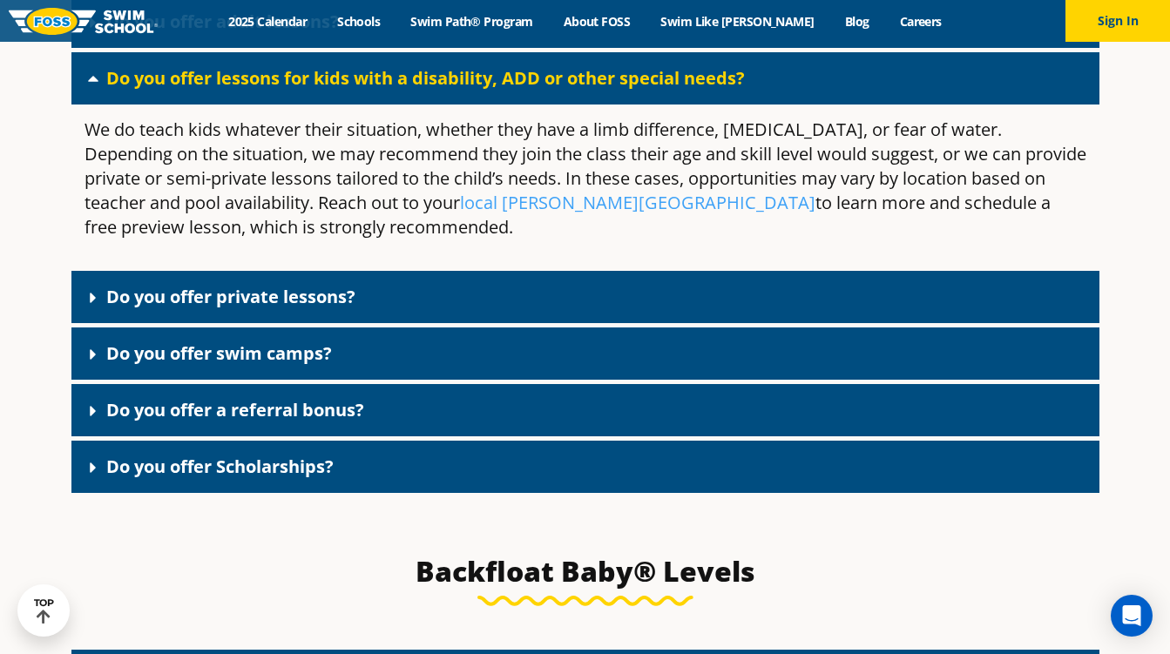
click at [254, 287] on link "Do you offer private lessons?" at bounding box center [230, 297] width 249 height 24
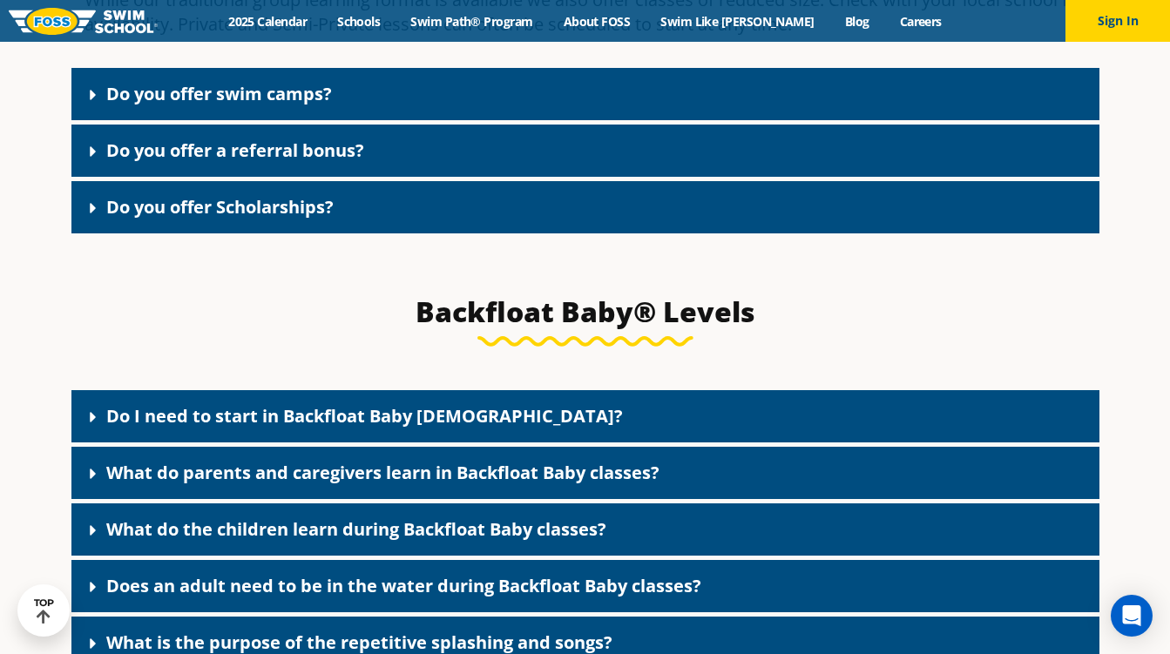
scroll to position [5574, 0]
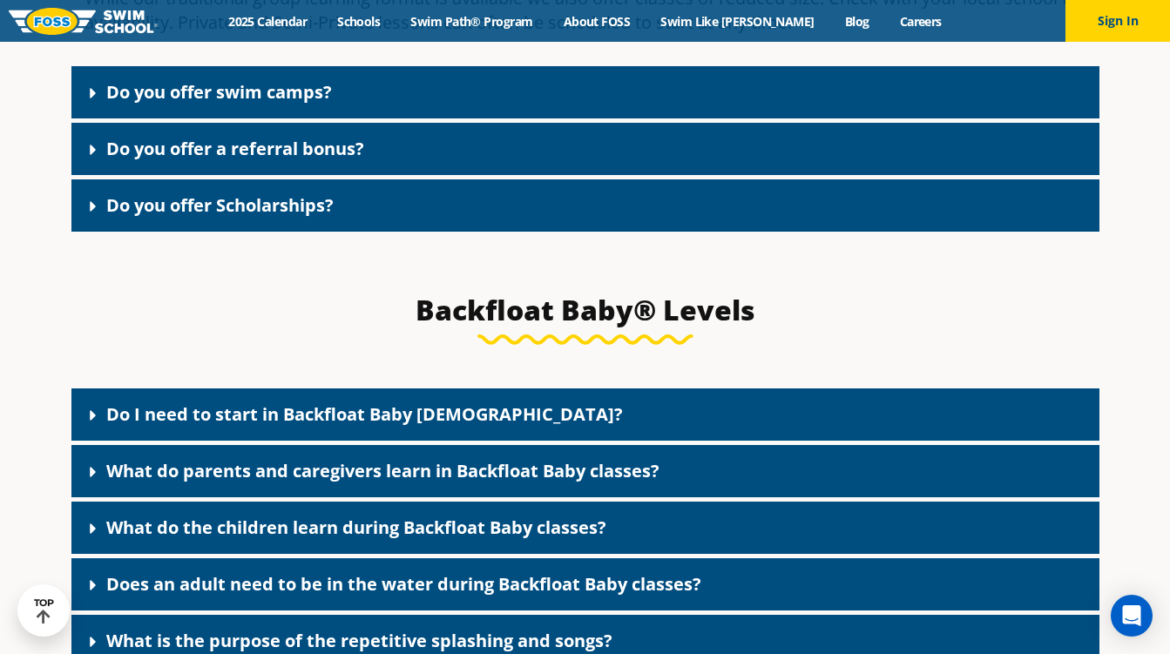
click at [290, 418] on link "Do I need to start in Backfloat Baby [DEMOGRAPHIC_DATA]?" at bounding box center [364, 414] width 516 height 24
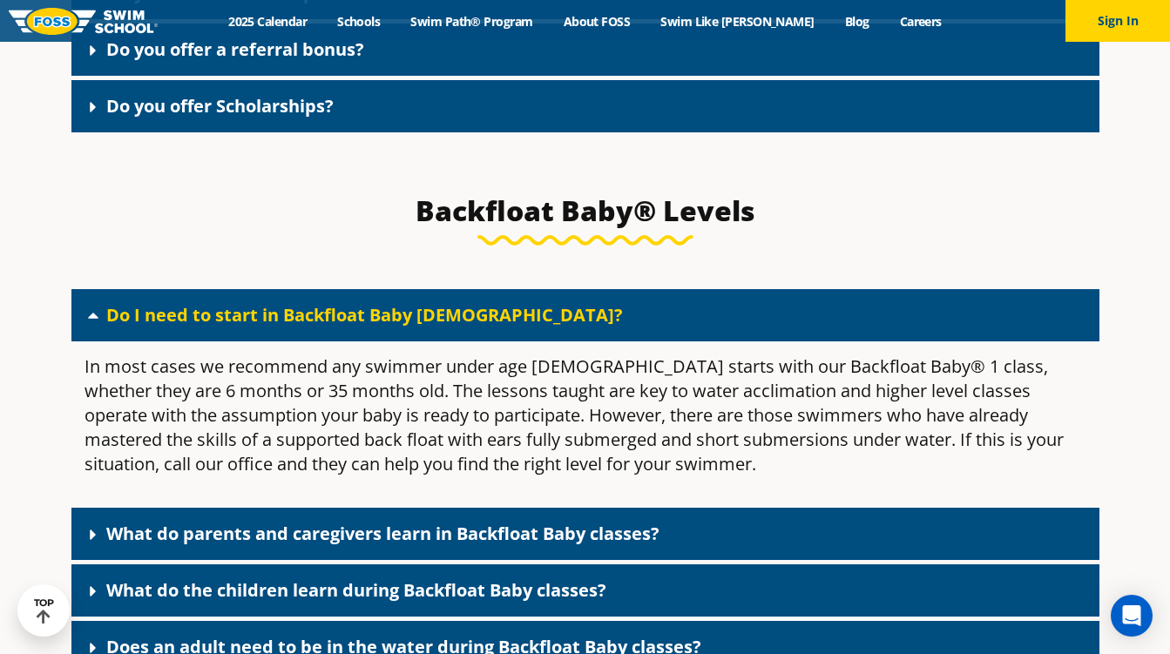
scroll to position [5677, 0]
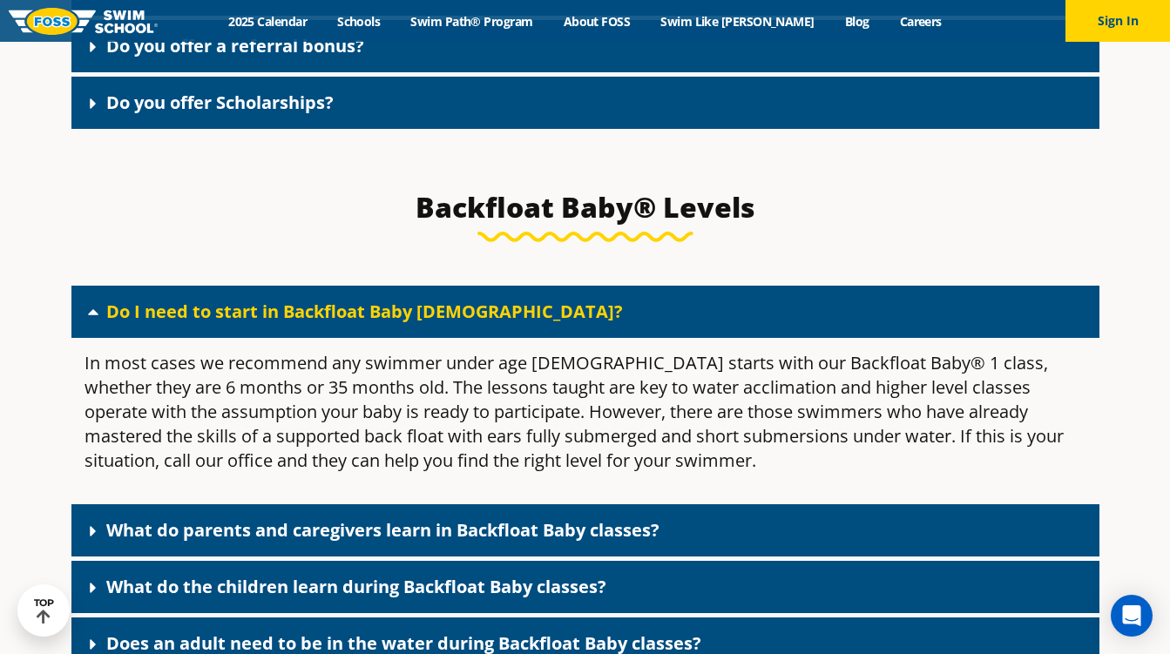
click at [253, 307] on link "Do I need to start in Backfloat Baby [DEMOGRAPHIC_DATA]?" at bounding box center [364, 312] width 516 height 24
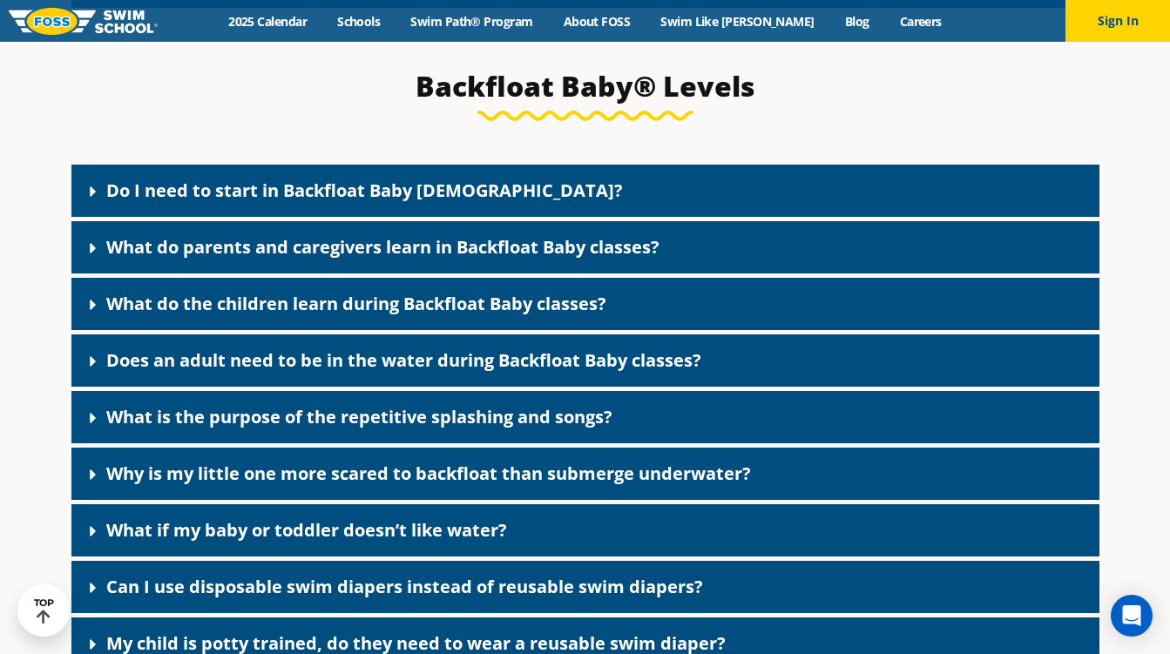
scroll to position [5811, 0]
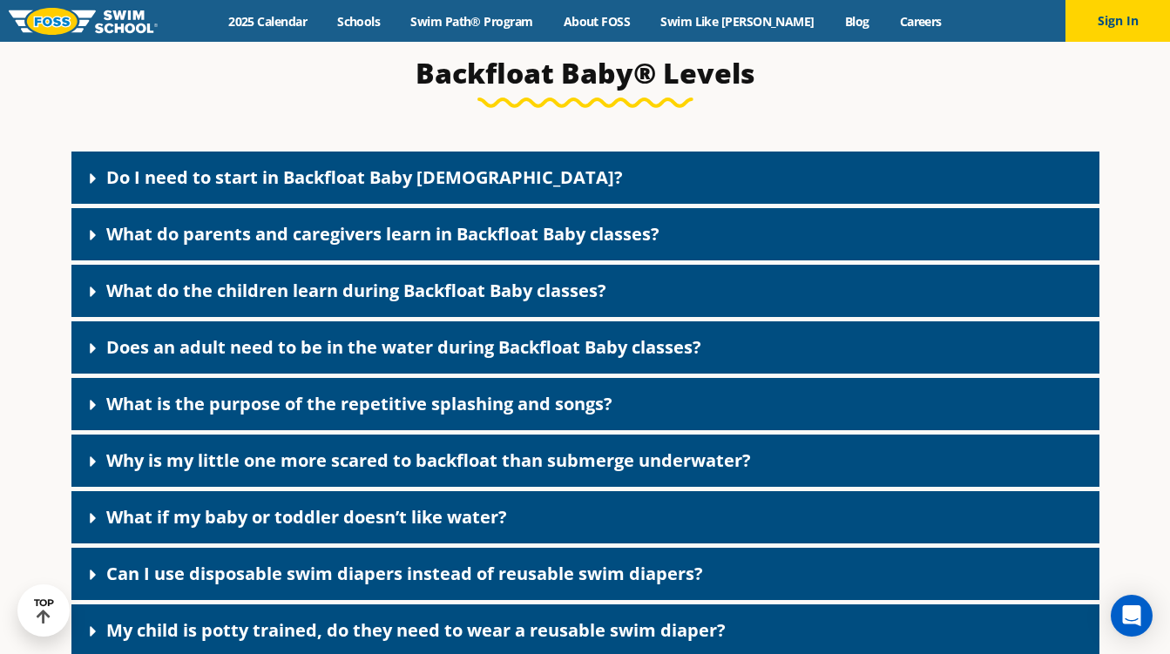
click at [269, 348] on link "Does an adult need to be in the water during Backfloat Baby classes?" at bounding box center [403, 347] width 595 height 24
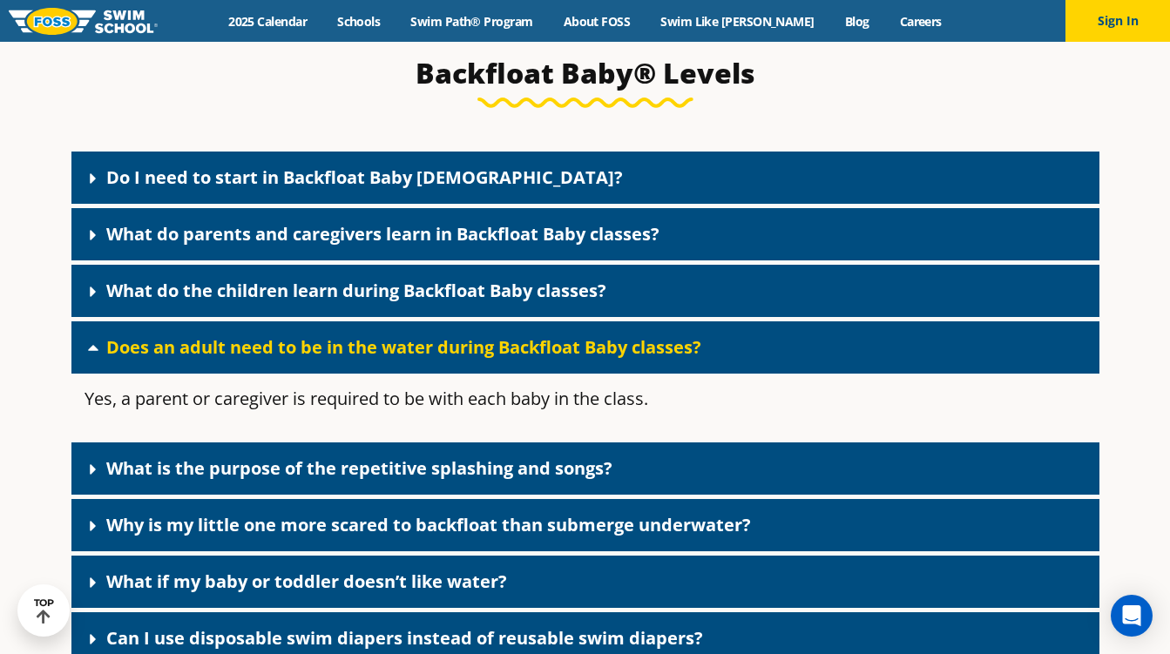
click at [269, 348] on link "Does an adult need to be in the water during Backfloat Baby classes?" at bounding box center [403, 347] width 595 height 24
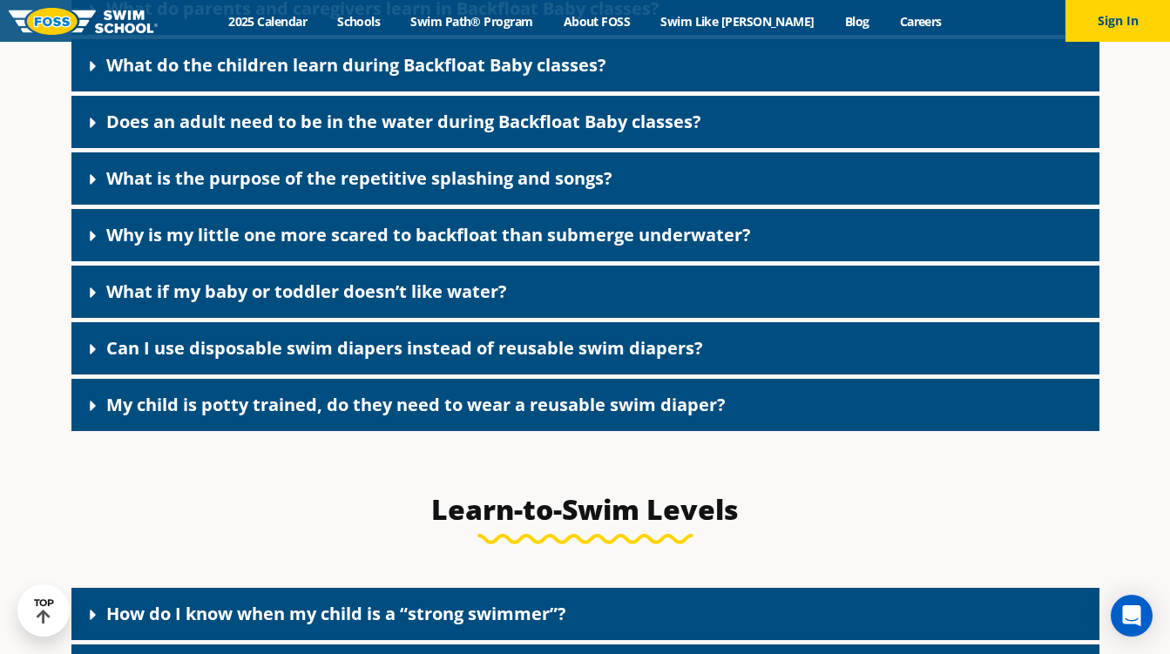
scroll to position [6046, 0]
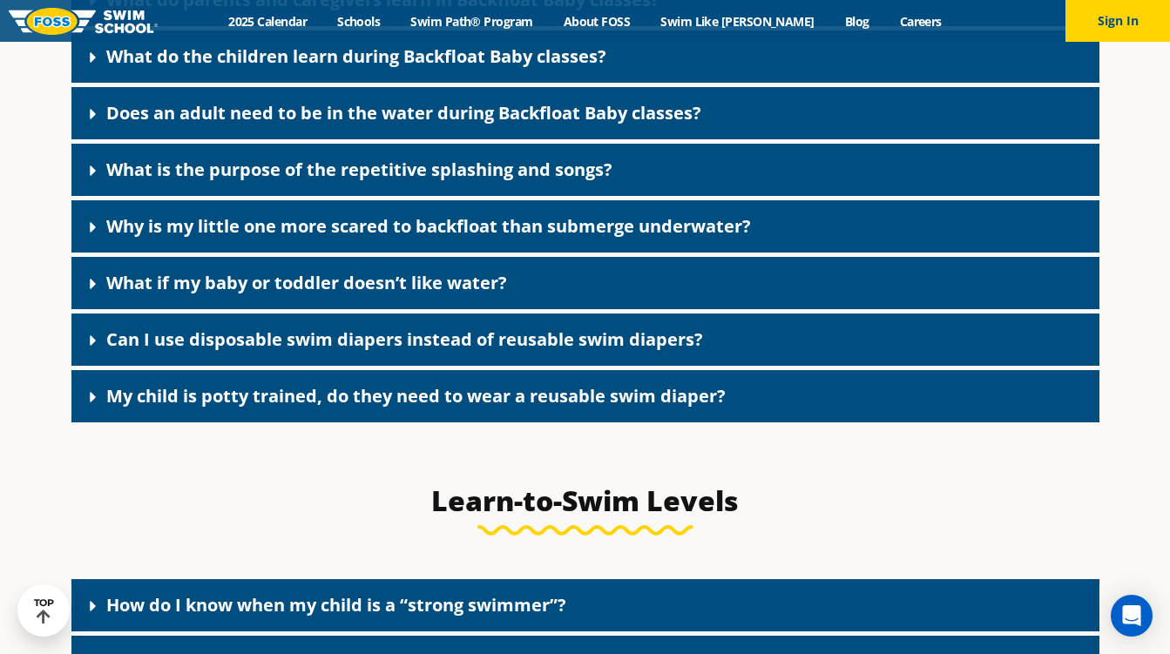
click at [279, 341] on link "Can I use disposable swim diapers instead of reusable swim diapers?" at bounding box center [404, 339] width 597 height 24
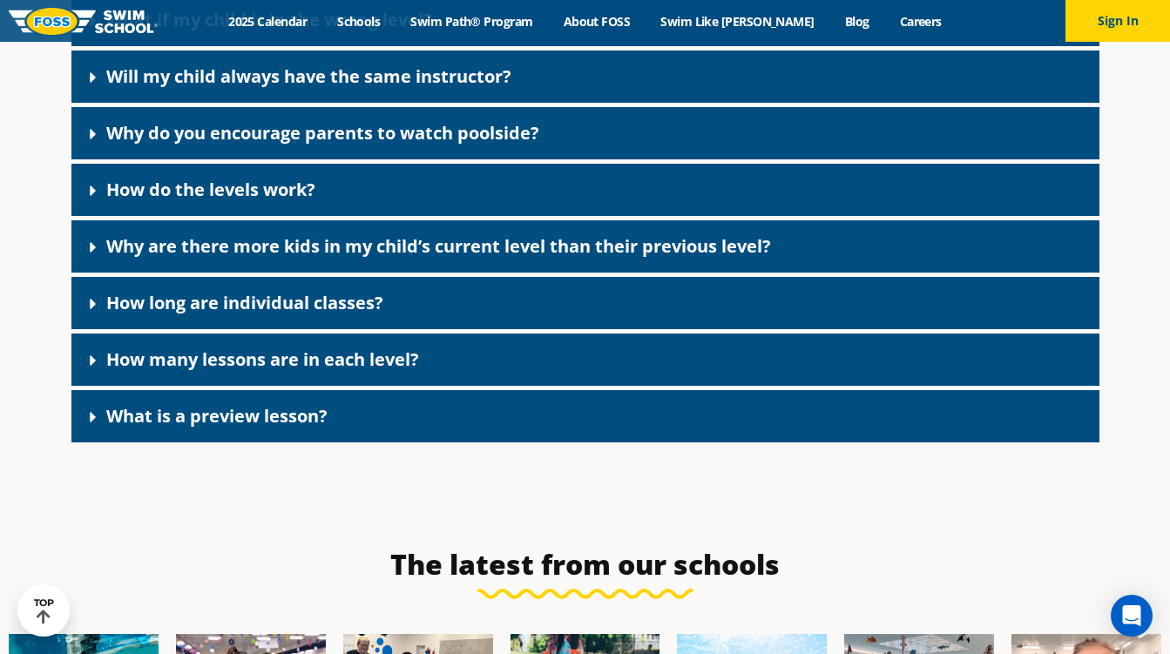
scroll to position [7101, 0]
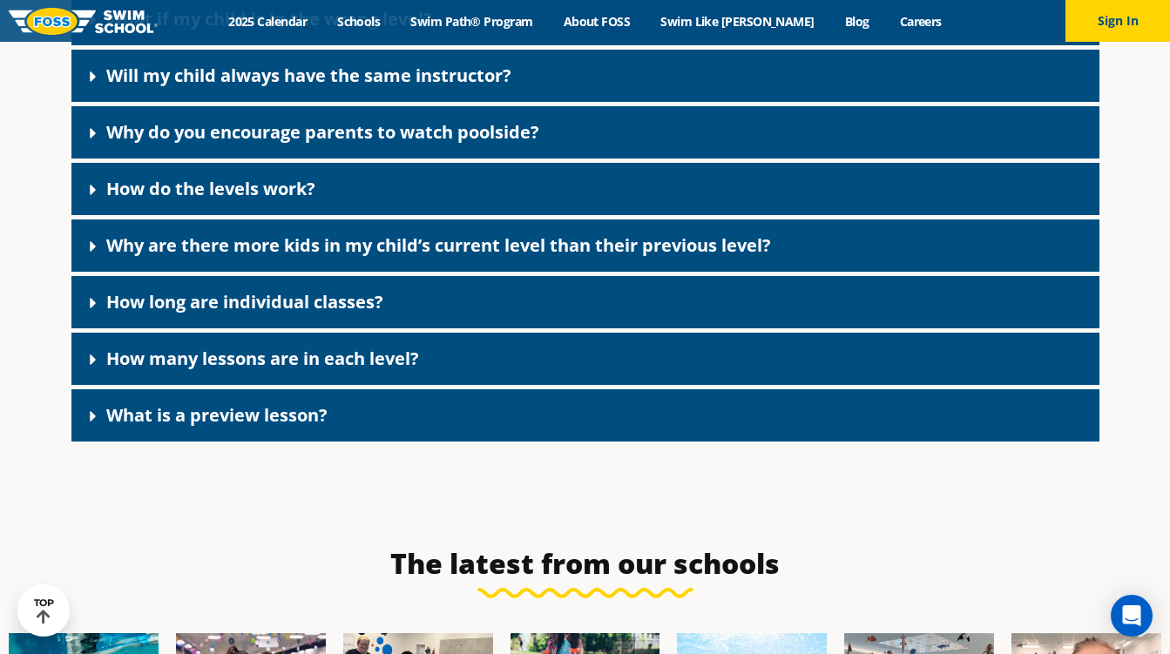
click at [253, 123] on link "Why do you encourage parents to watch poolside?" at bounding box center [322, 132] width 433 height 24
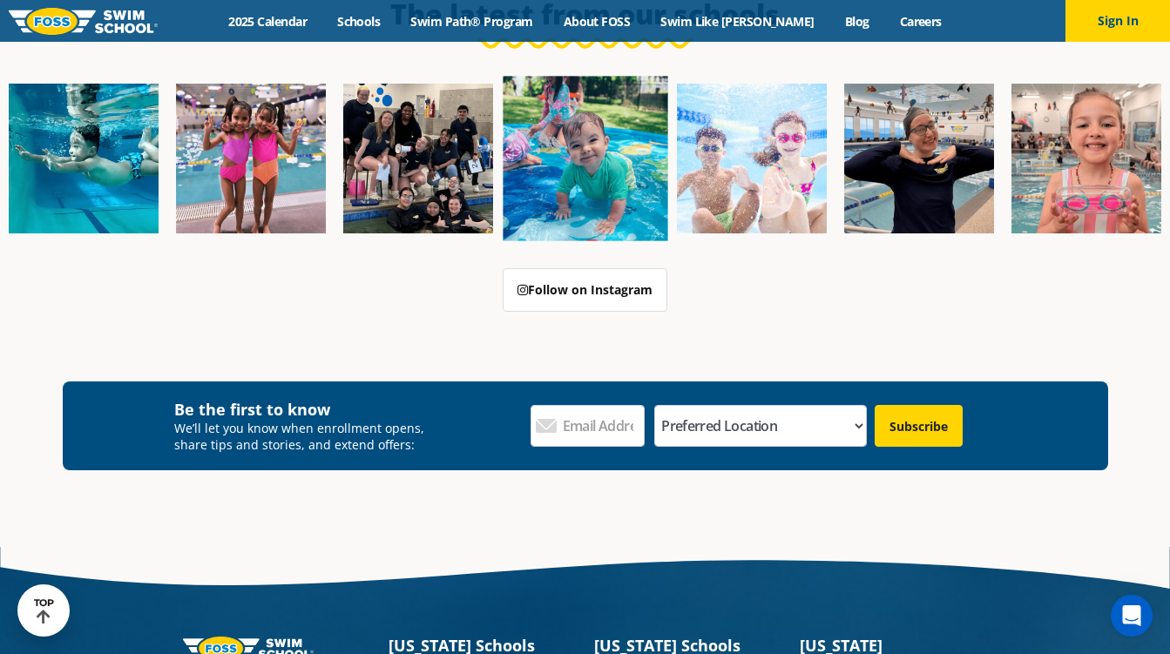
scroll to position [7853, 0]
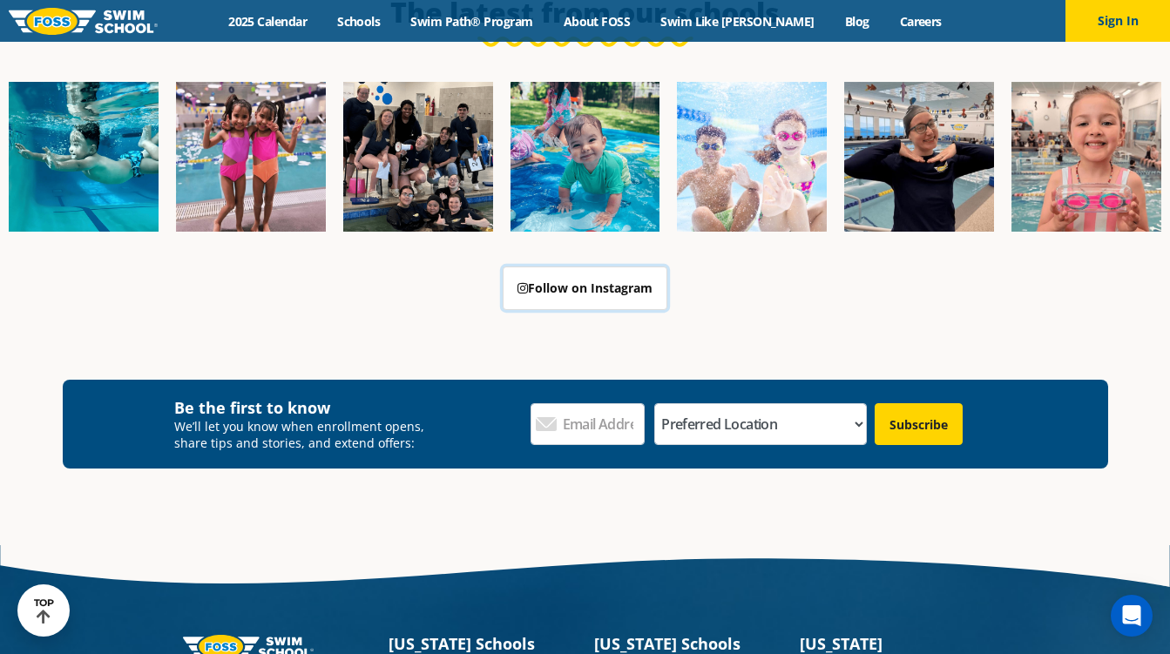
click at [555, 289] on link "Follow on Instagram" at bounding box center [584, 288] width 165 height 44
